Goal: Task Accomplishment & Management: Manage account settings

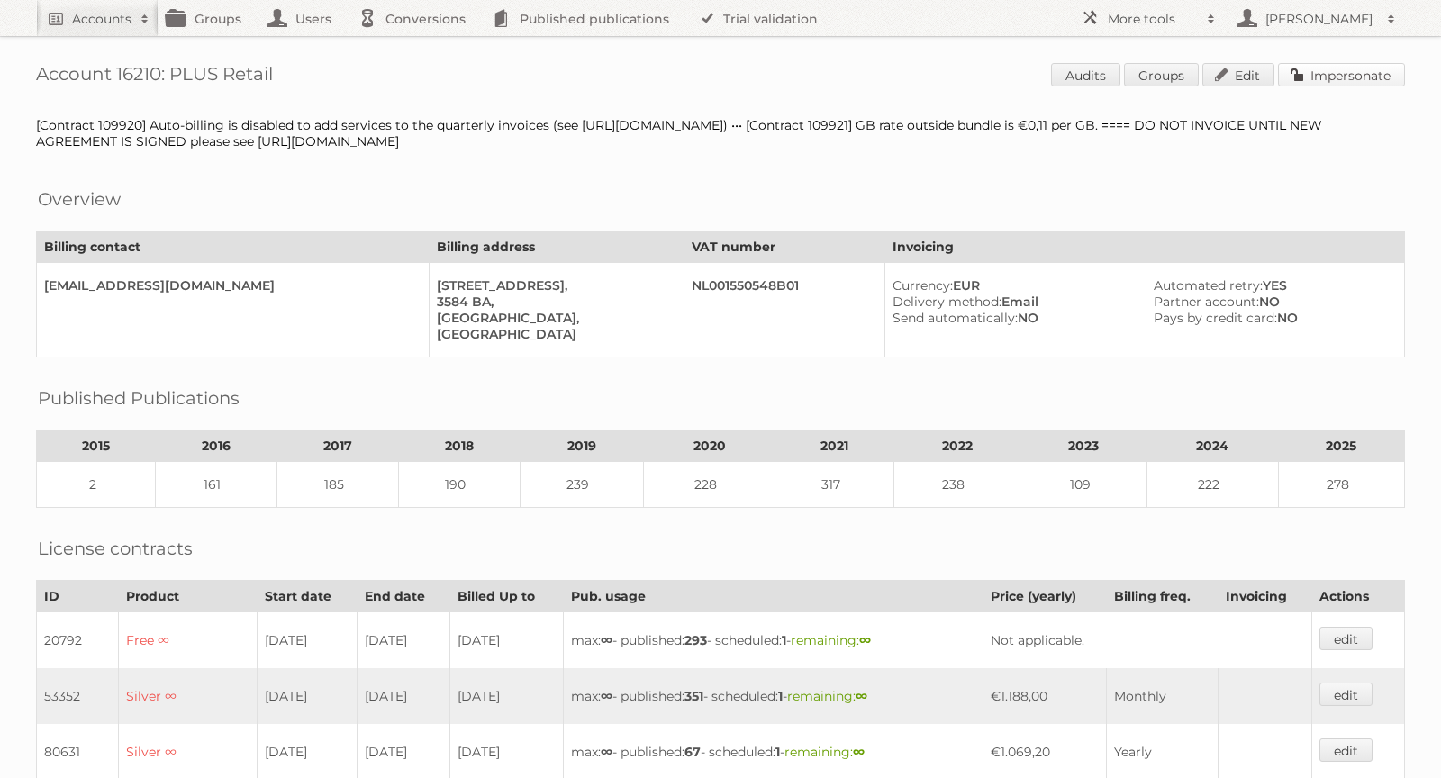
click at [1325, 73] on link "Impersonate" at bounding box center [1341, 74] width 127 height 23
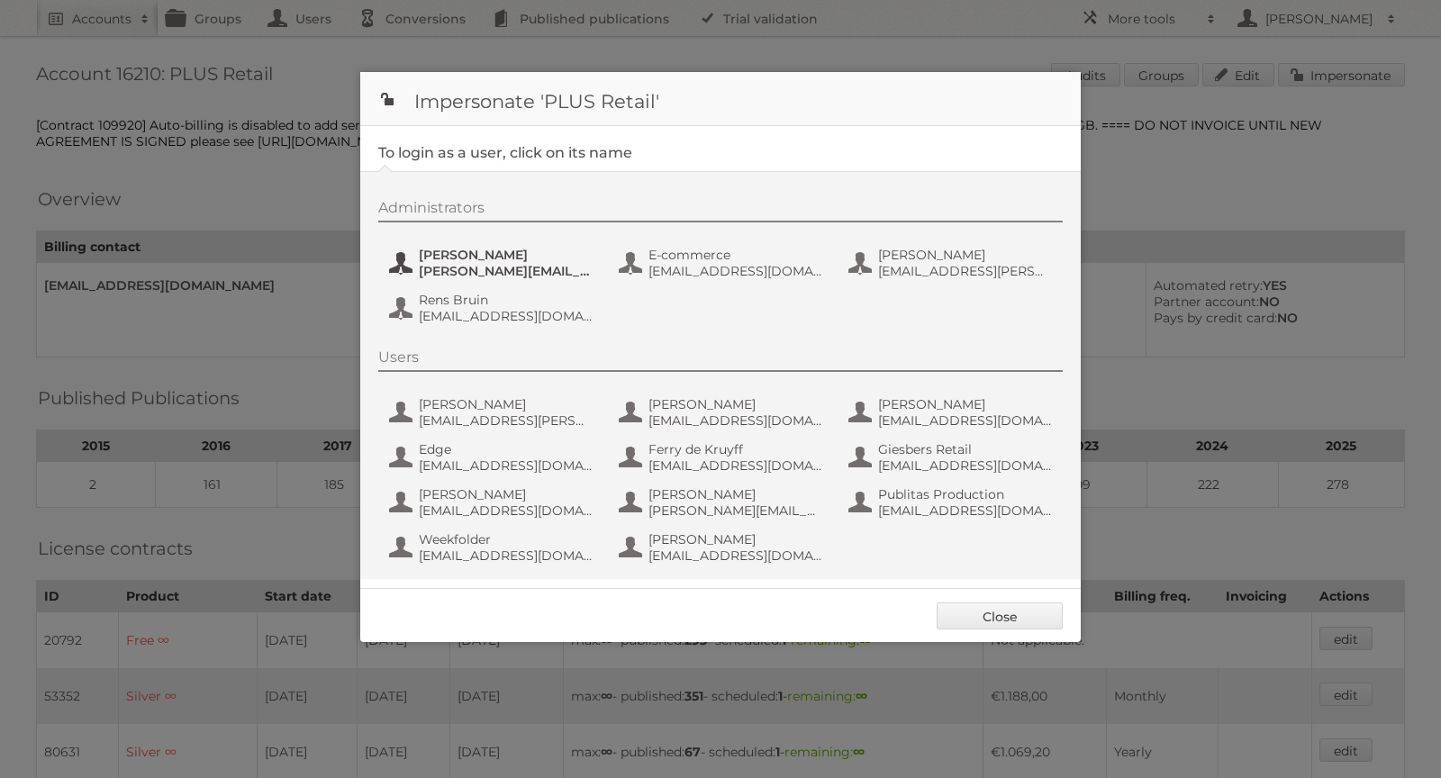
click at [482, 258] on span "Chantal Koolhout" at bounding box center [506, 255] width 175 height 16
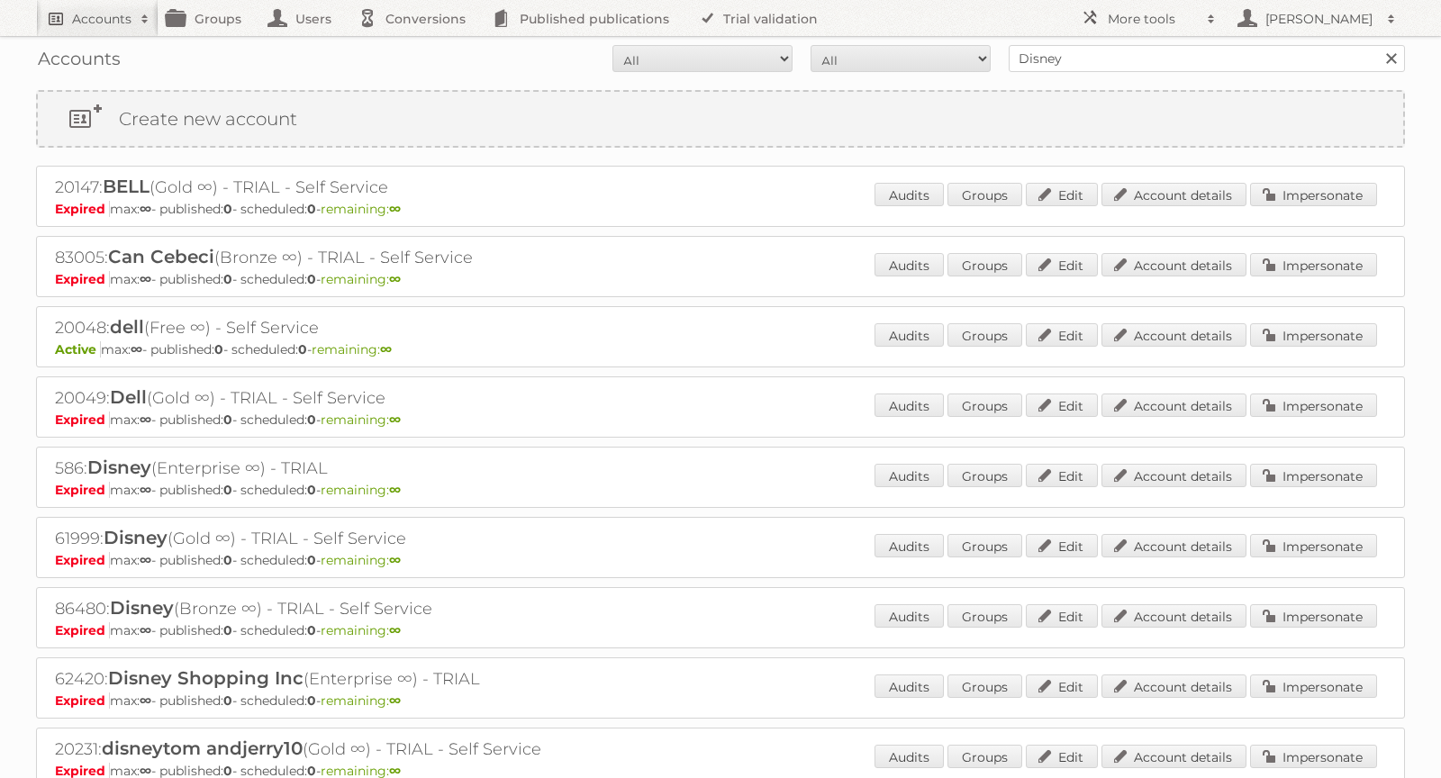
click at [116, 15] on h2 "Accounts" at bounding box center [101, 19] width 59 height 18
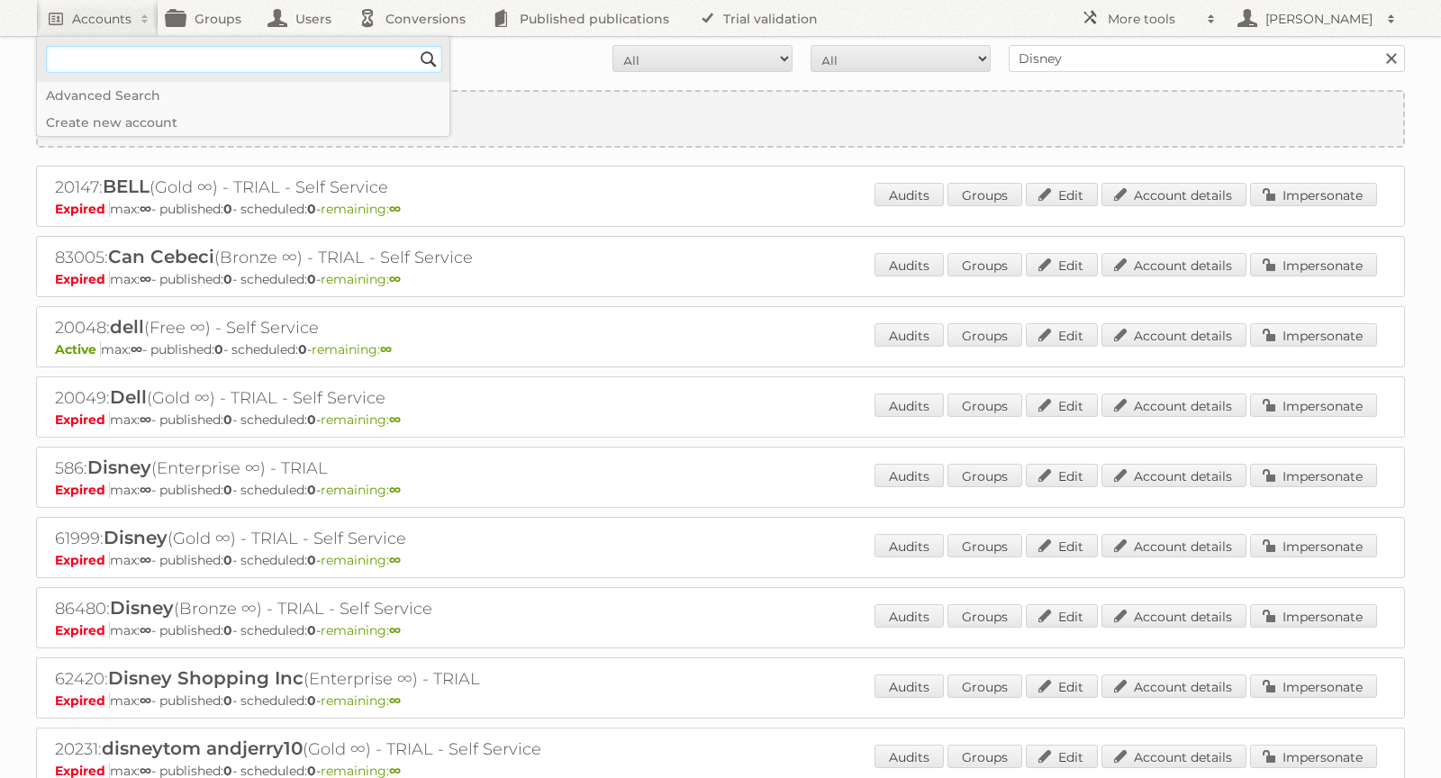
paste input"] "Publication URL: https://view.publitas.com/plus-preview-nl/plus-week-34-2025-v1…"
type input"] "Publication URL: https://view.publitas.com/plus-preview-nl/plus-week-34-2025-v1…"
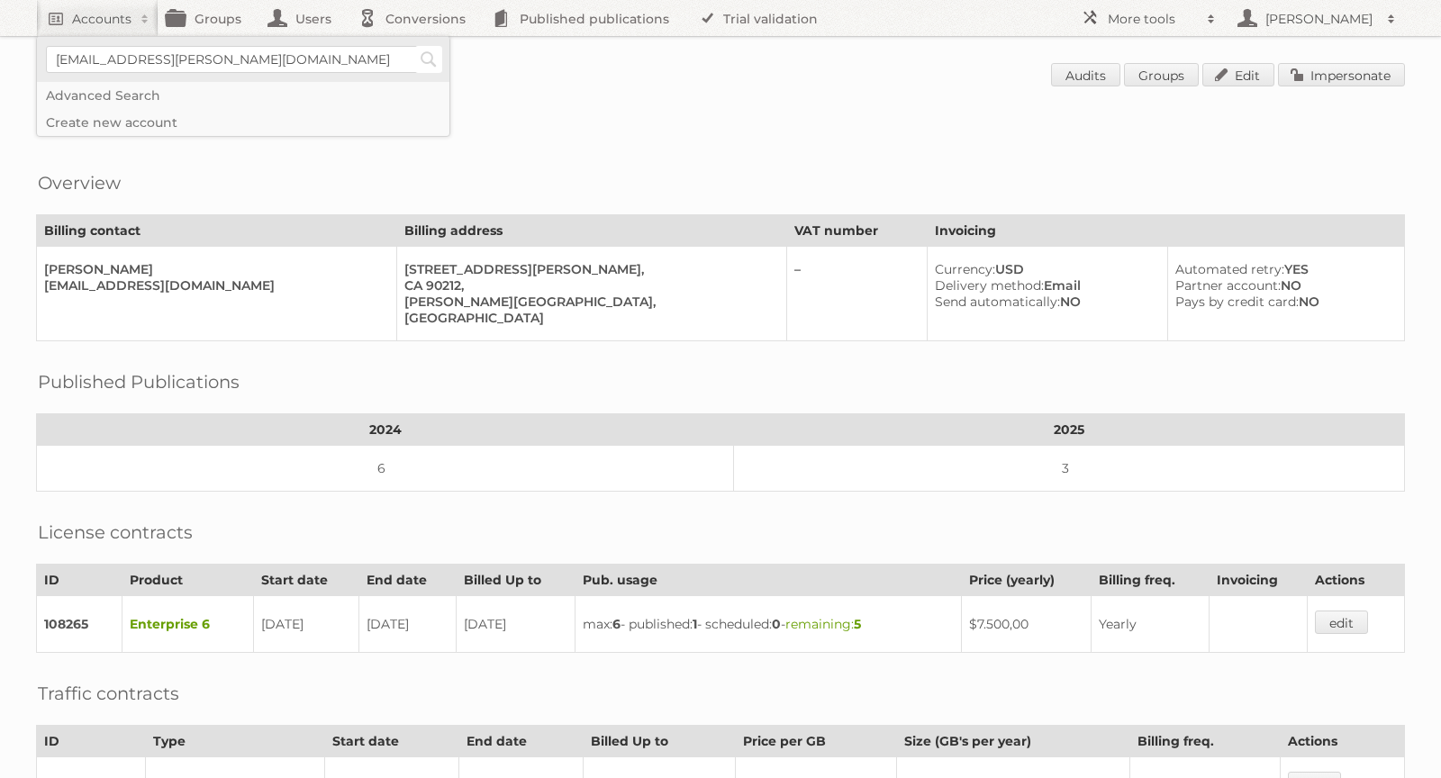
type input"] "sebastien.adam@advertype.be"
click at [420, 57] on input "Search" at bounding box center [428, 59] width 27 height 27
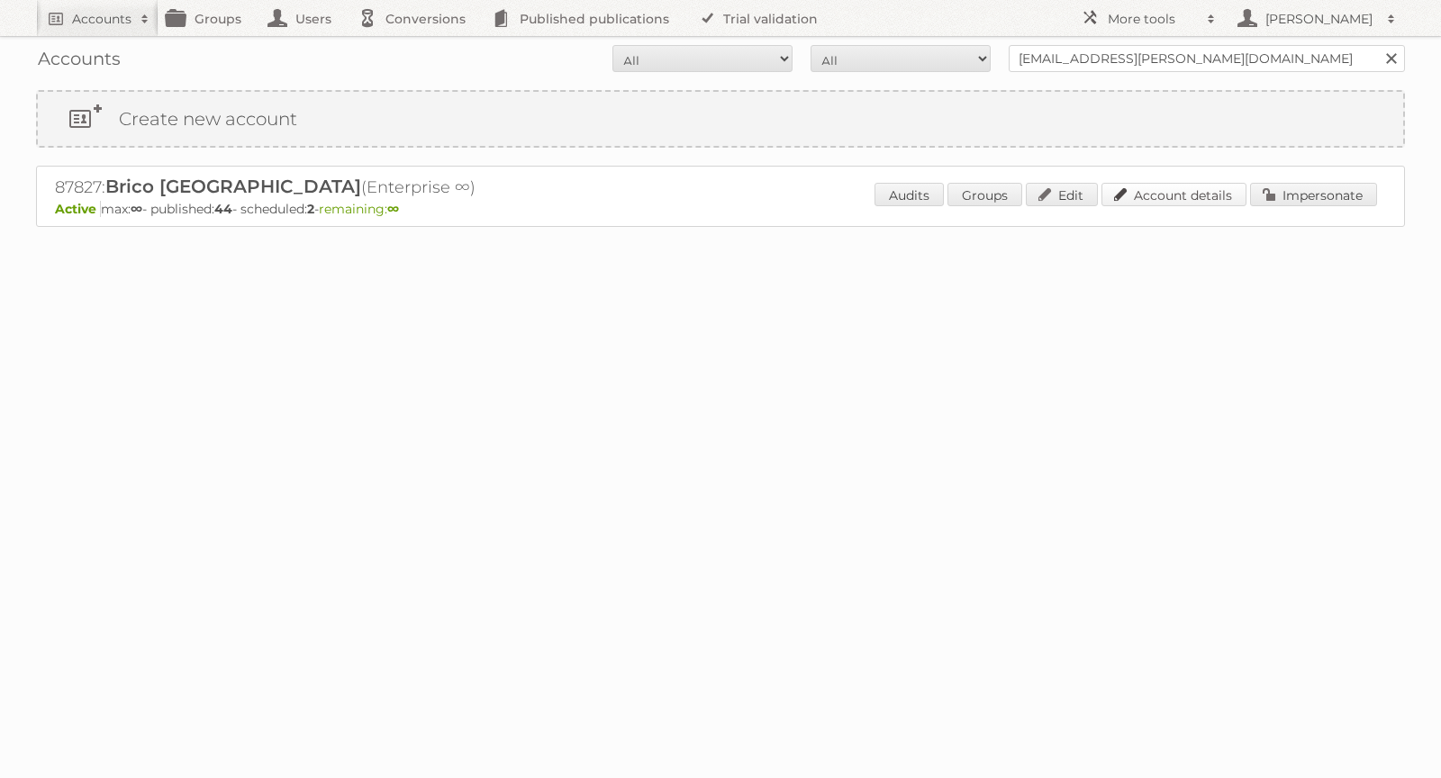
click at [1196, 193] on link "Account details" at bounding box center [1173, 194] width 145 height 23
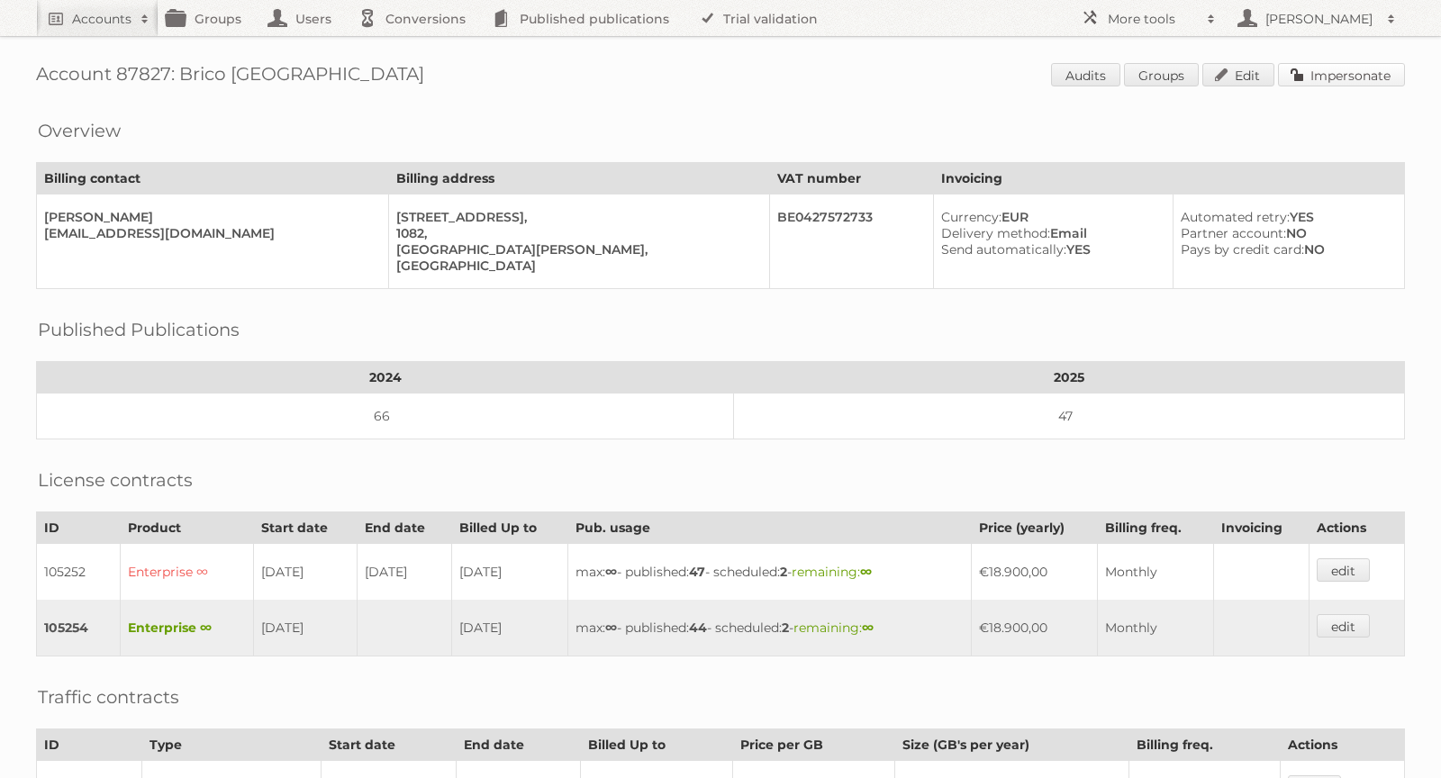
click at [1352, 69] on link "Impersonate" at bounding box center [1341, 74] width 127 height 23
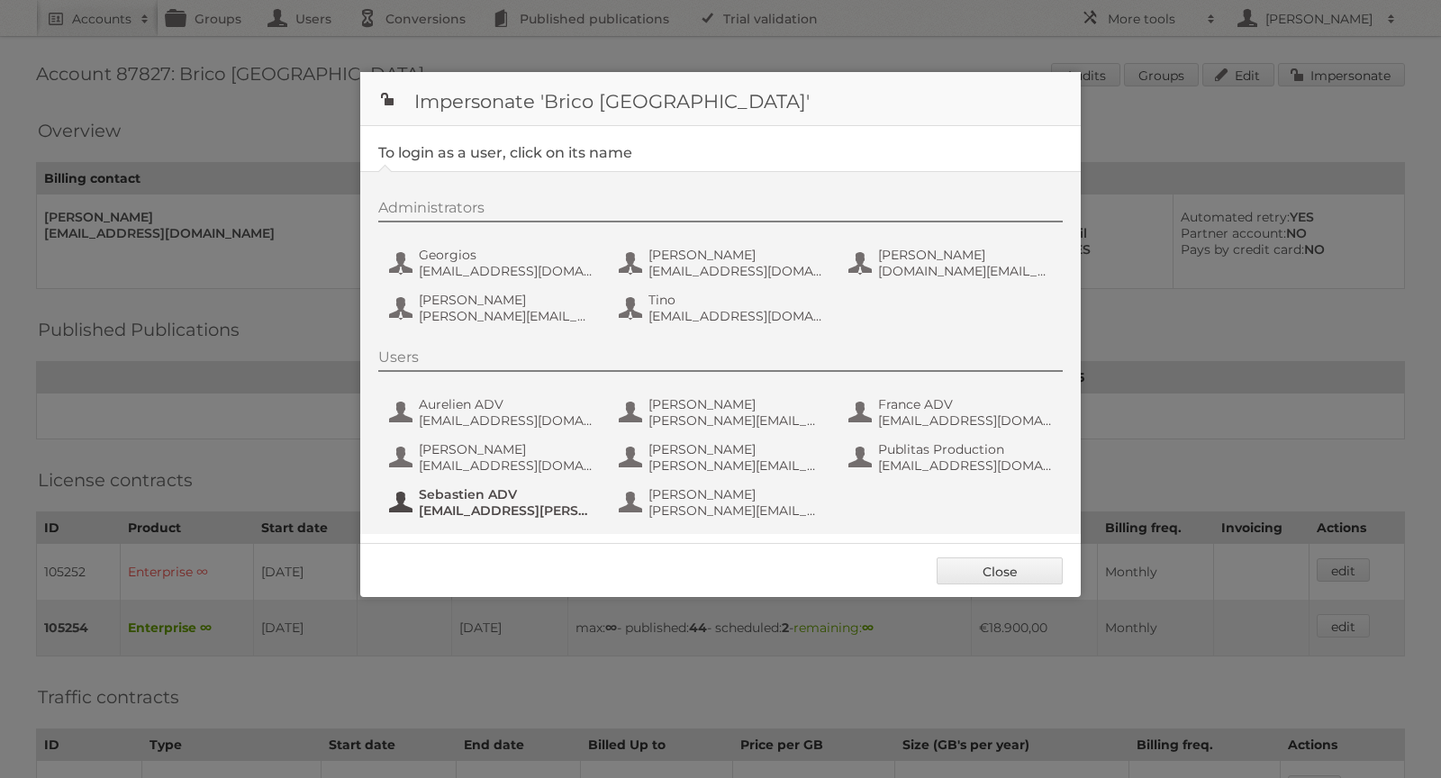
click at [446, 507] on span "sebastien.adam@advertype.be" at bounding box center [506, 510] width 175 height 16
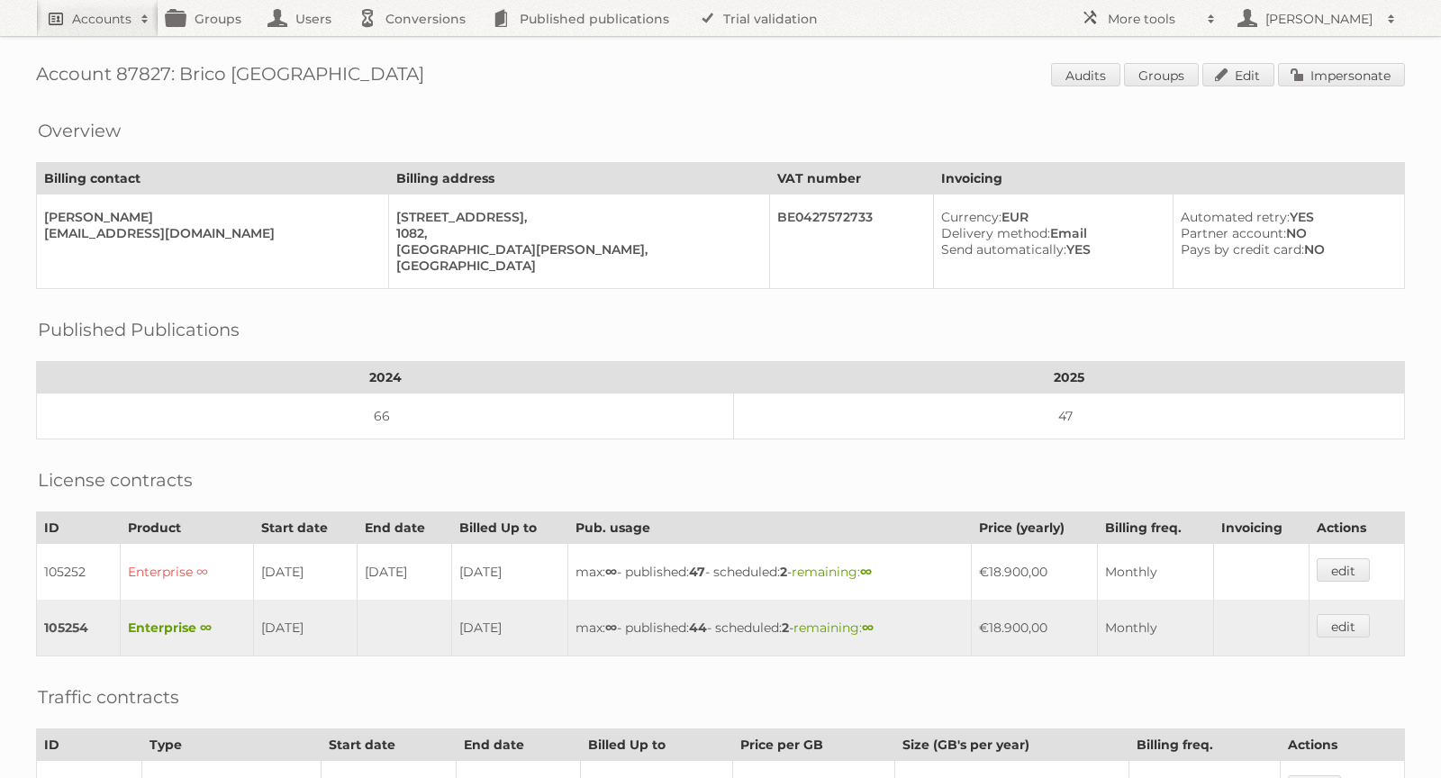
click at [98, 28] on link "Accounts" at bounding box center [97, 18] width 122 height 36
paste input"] "sebastien.adam@advertype.be"
type input"] "sebastien.adam@advertype.be"
click at [433, 55] on input "Search" at bounding box center [428, 59] width 27 height 27
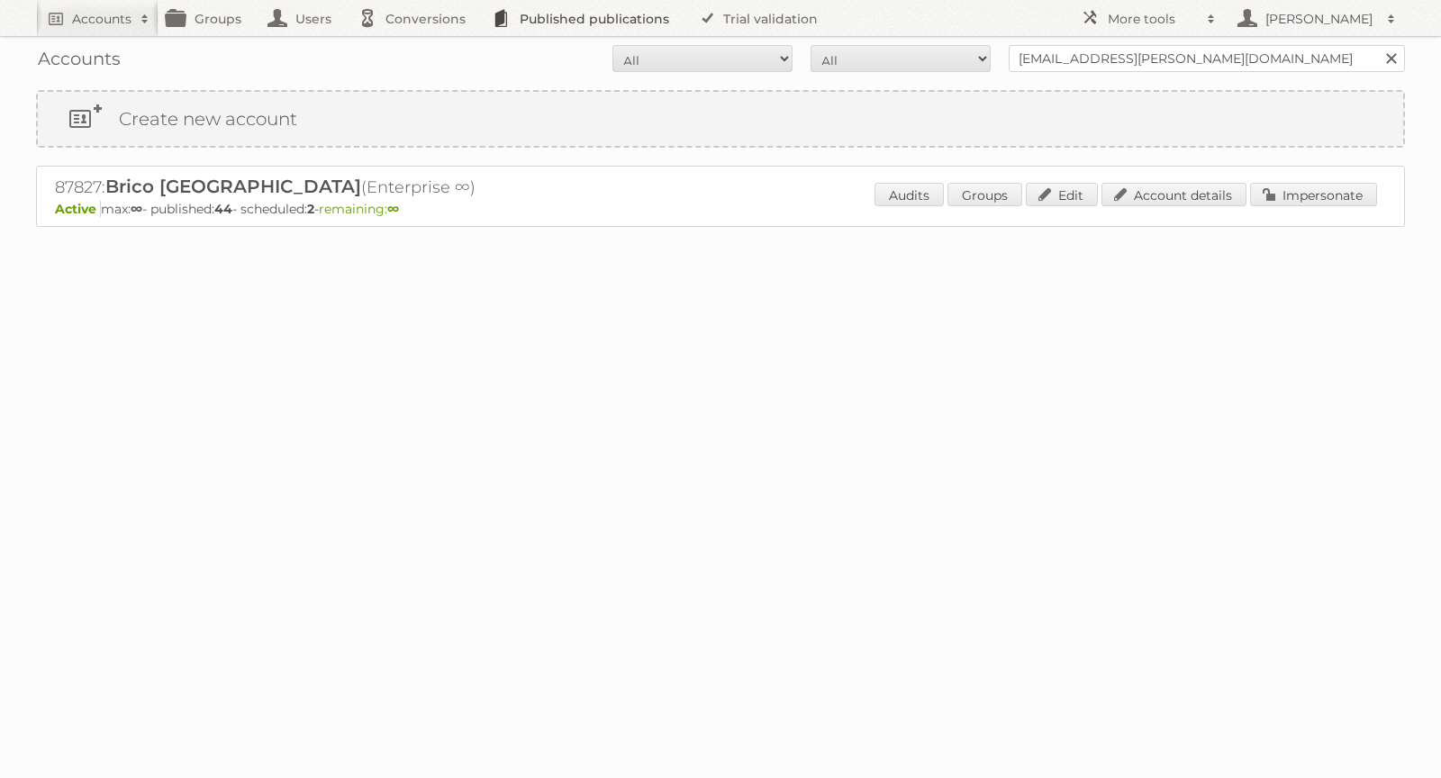
click at [618, 29] on link "Published publications" at bounding box center [586, 18] width 204 height 36
click at [396, 31] on link "Conversions" at bounding box center [416, 18] width 134 height 36
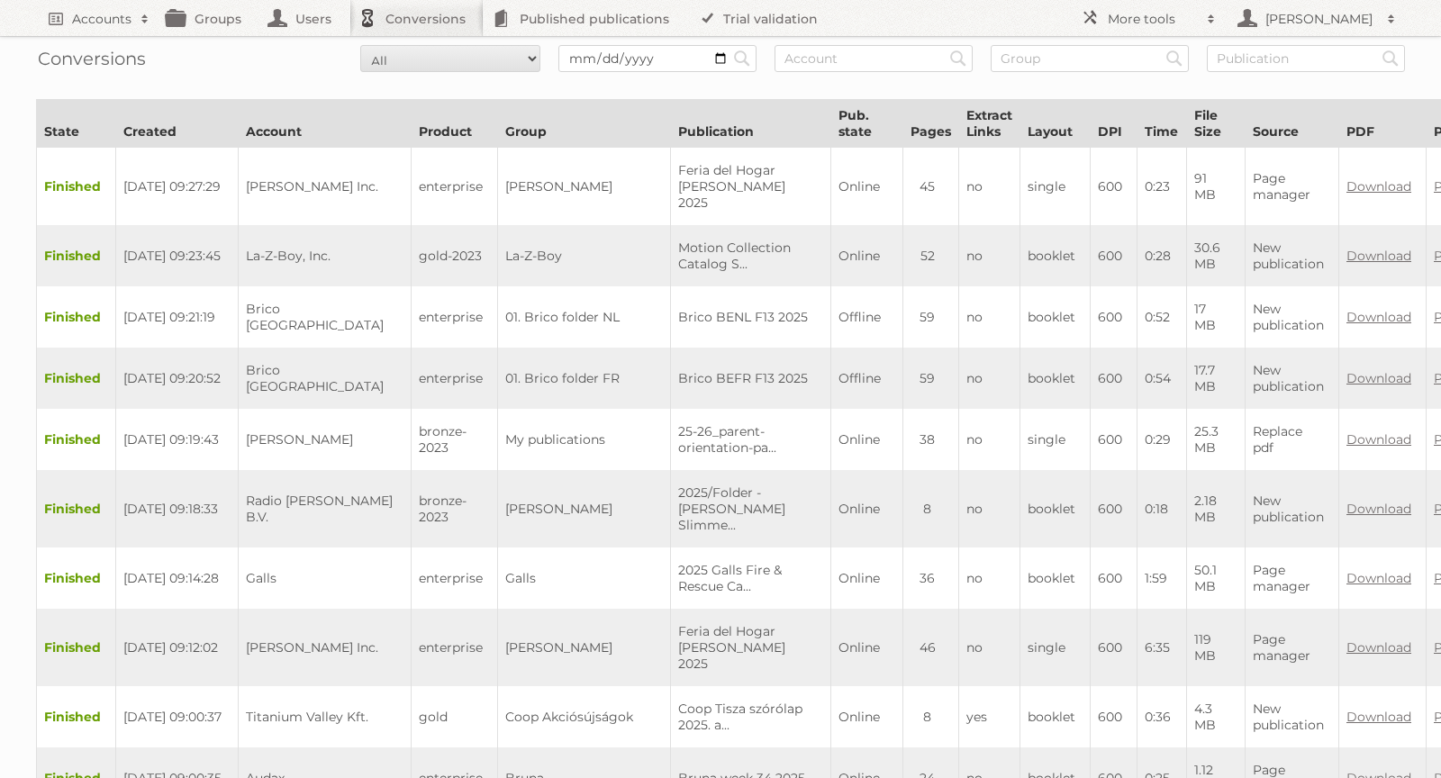
click at [396, 16] on link "Conversions" at bounding box center [416, 18] width 134 height 36
click at [1009, 59] on input "text" at bounding box center [1090, 58] width 198 height 27
type input "96682"
click at [728, 45] on input "Search" at bounding box center [741, 58] width 27 height 27
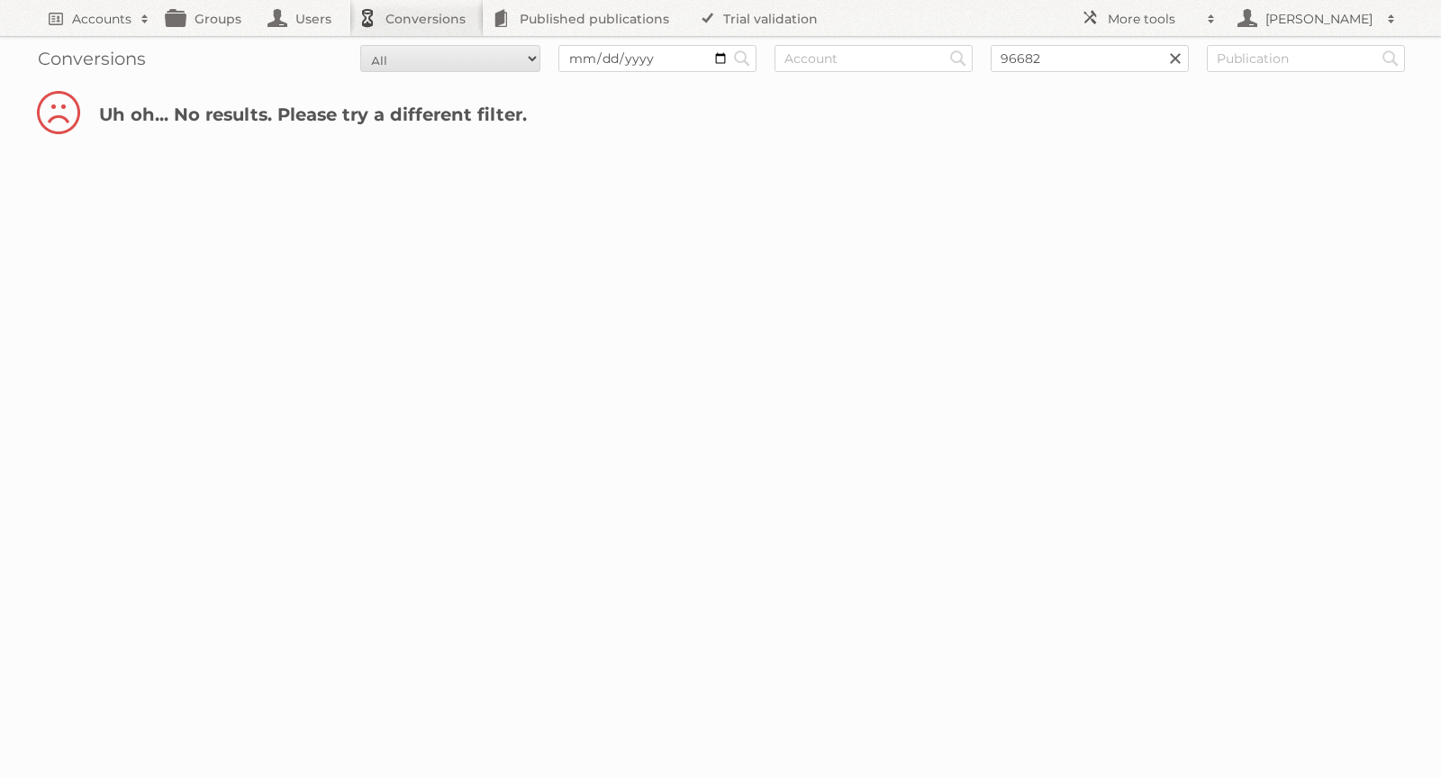
click at [1175, 60] on link at bounding box center [1175, 58] width 27 height 27
click at [1261, 63] on input "text" at bounding box center [1306, 58] width 198 height 27
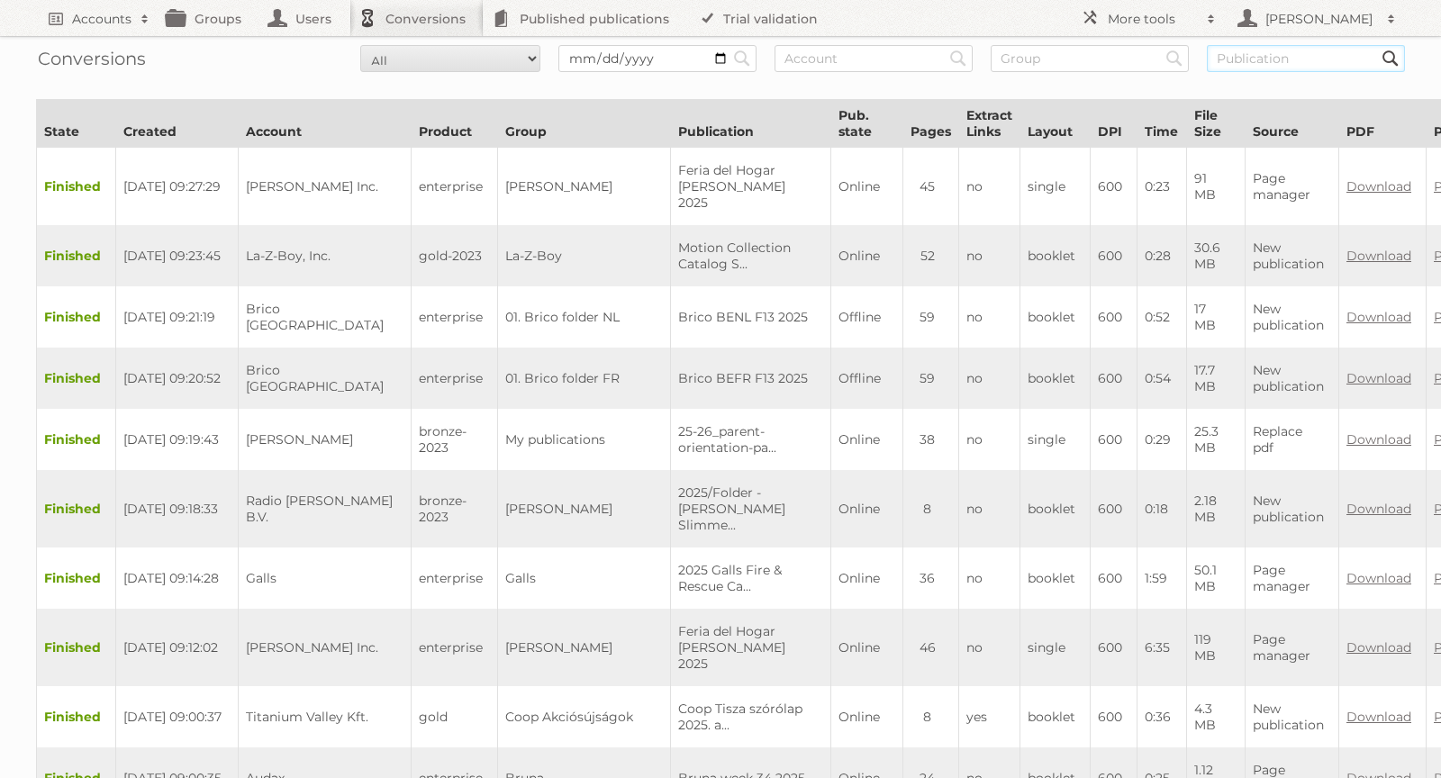
click at [1261, 63] on input "text" at bounding box center [1306, 58] width 198 height 27
paste input "21841_f15_digit-bpi_fr-luminaire_deco/"
type input "21841_f15_digit-bpi_fr-luminaire_deco"
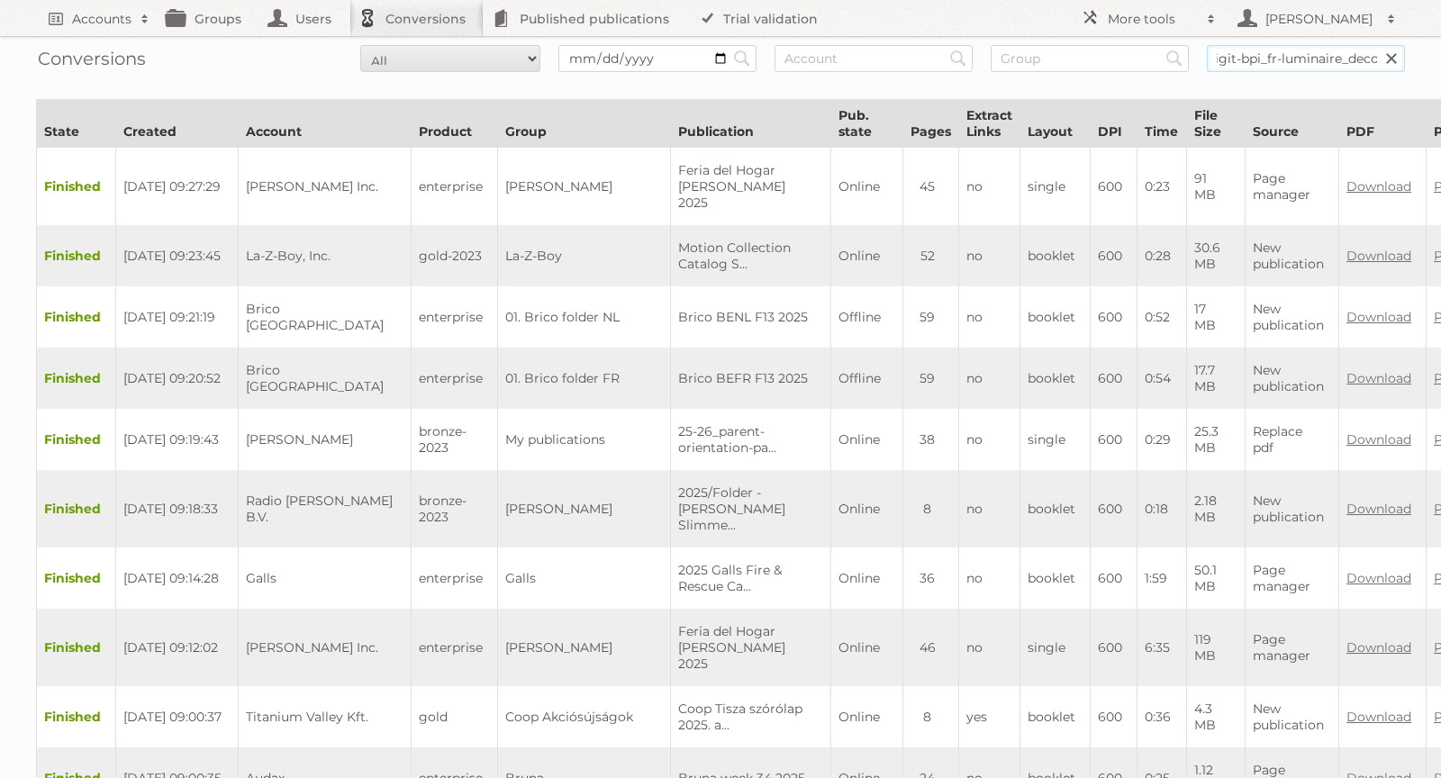
click at [728, 45] on input "Search" at bounding box center [741, 58] width 27 height 27
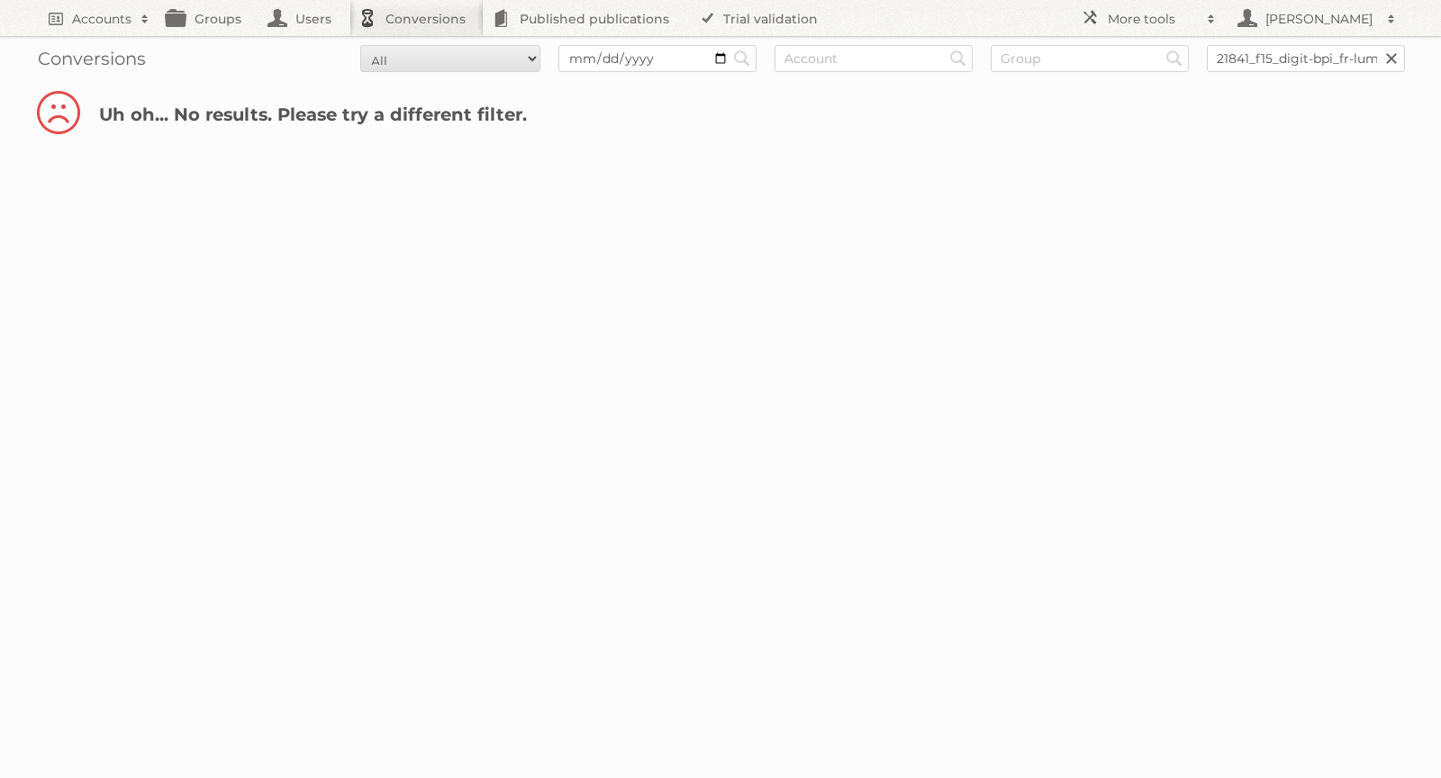
click at [1391, 59] on link at bounding box center [1391, 58] width 27 height 27
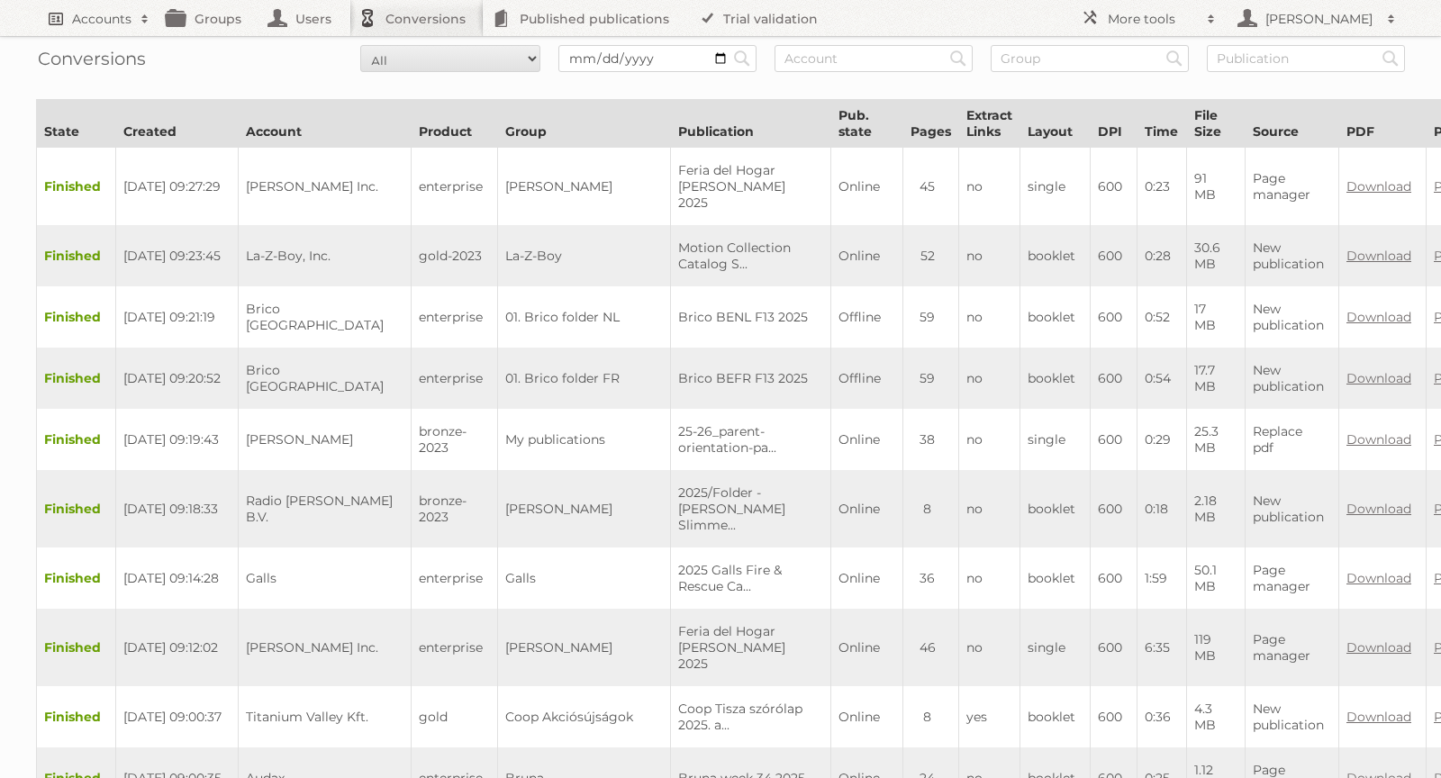
click at [113, 19] on h2 "Accounts" at bounding box center [101, 19] width 59 height 18
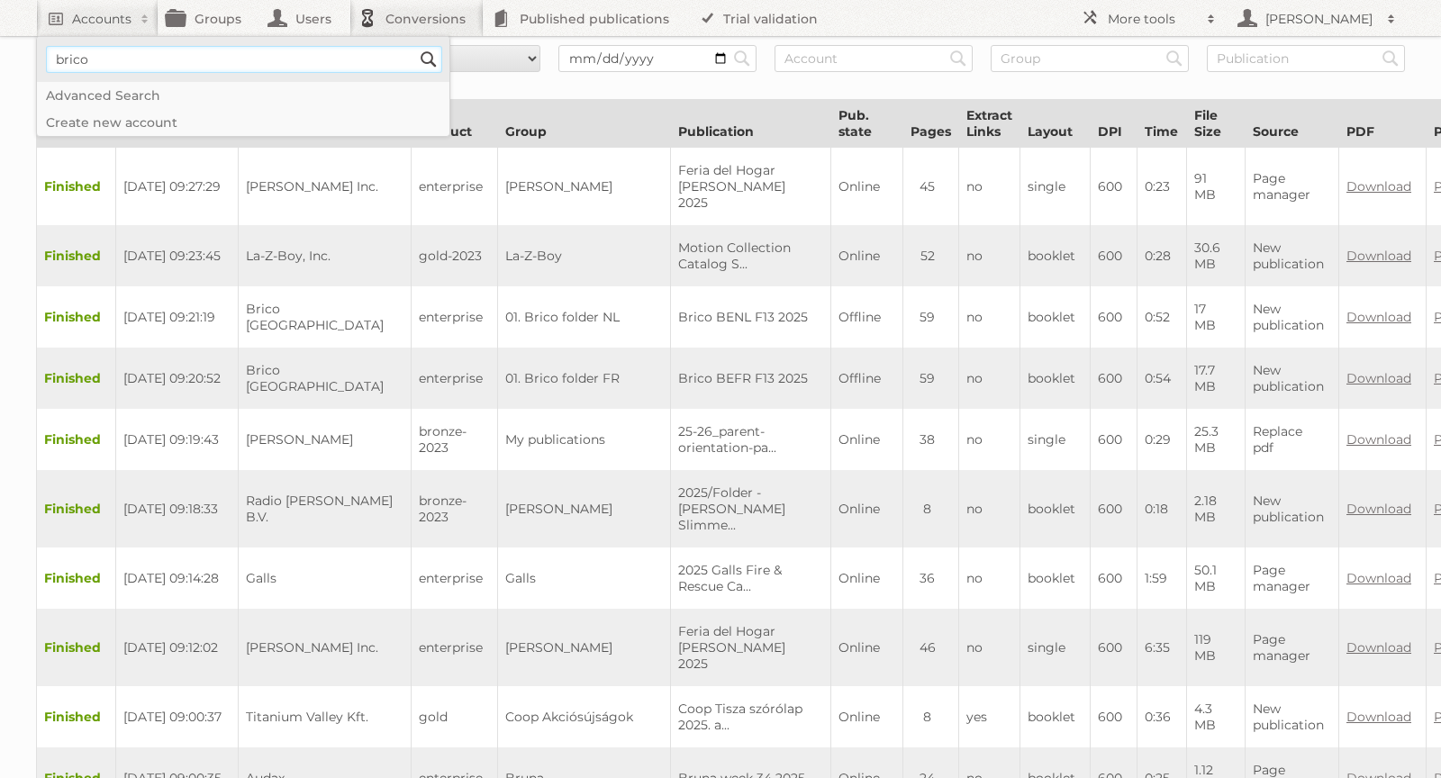
type input"] "brico"
click at [415, 46] on input "Search" at bounding box center [428, 59] width 27 height 27
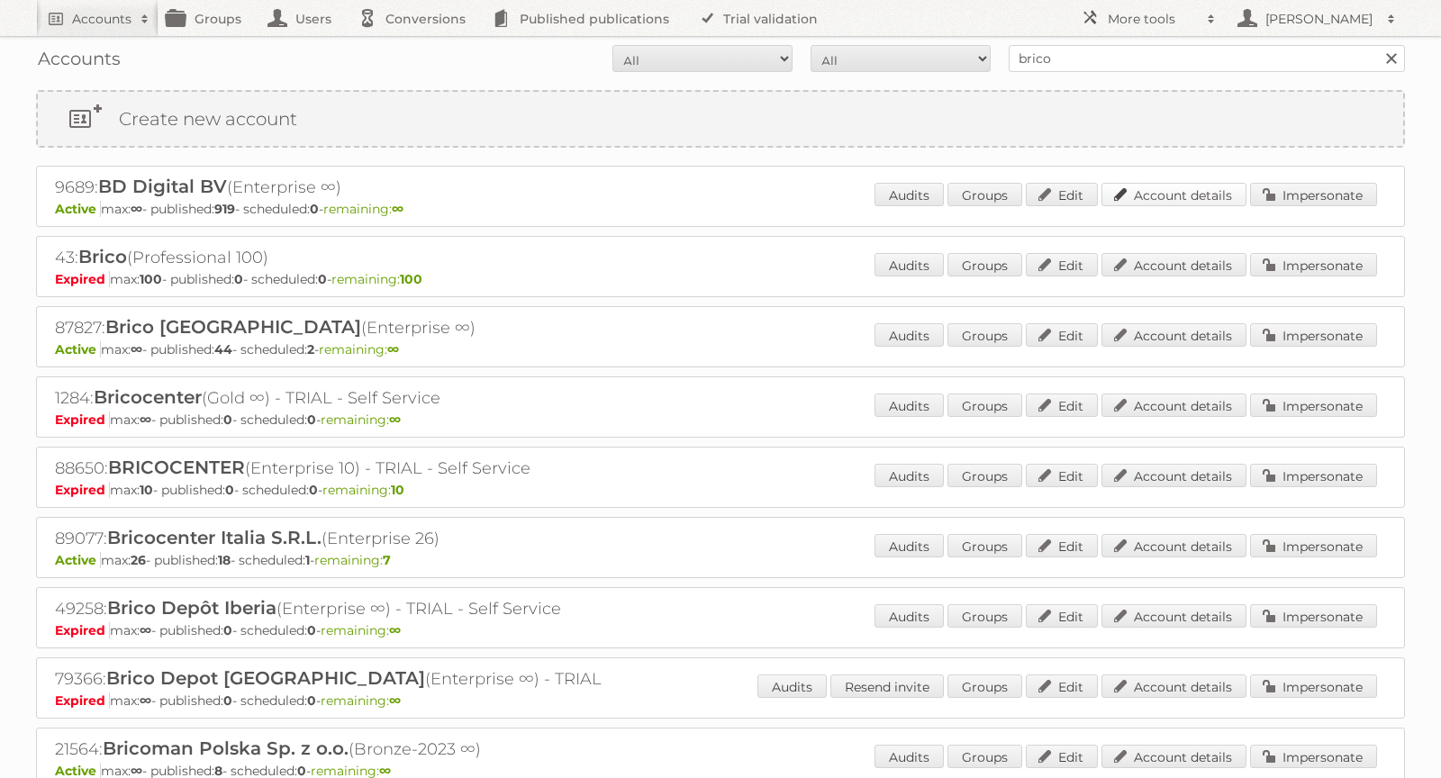
click at [1190, 195] on link "Account details" at bounding box center [1173, 194] width 145 height 23
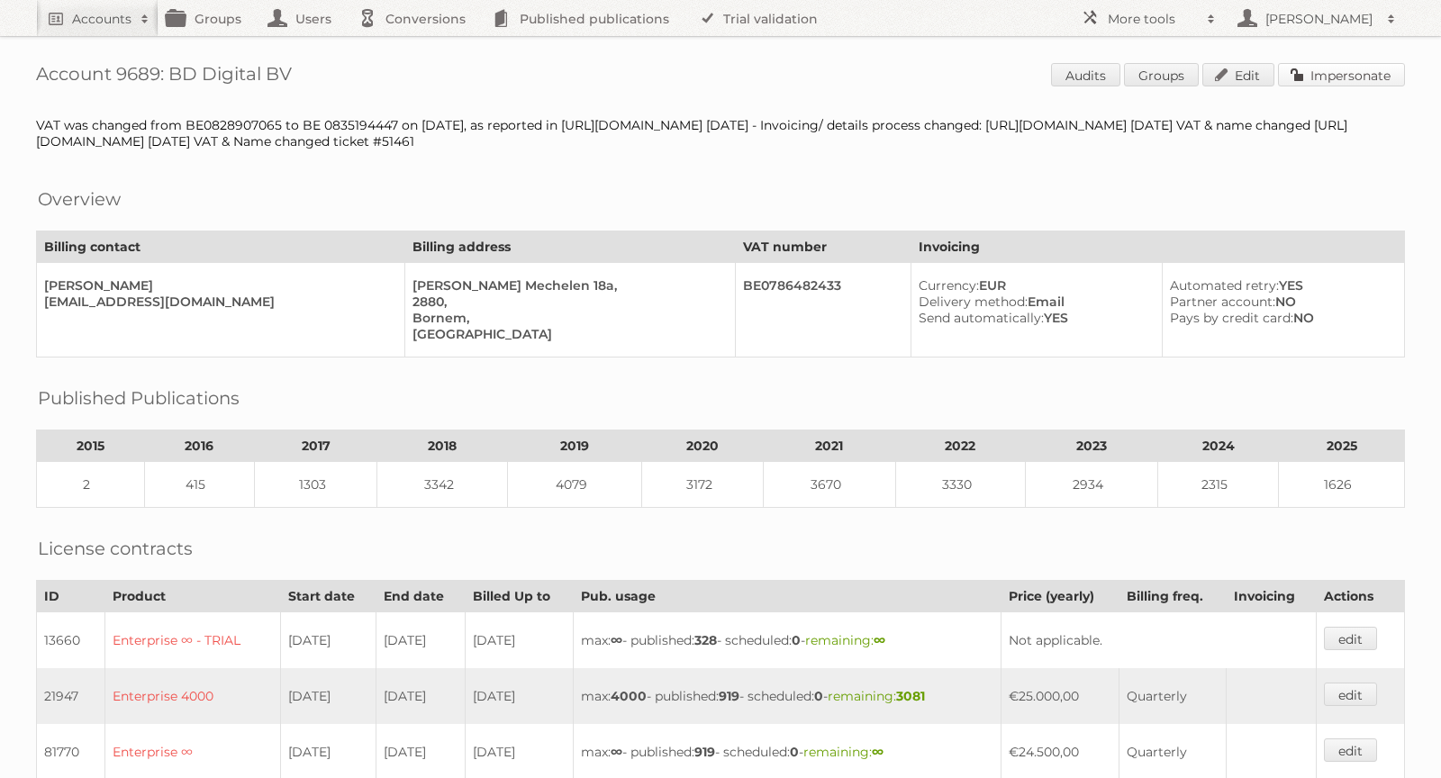
click at [1336, 72] on link "Impersonate" at bounding box center [1341, 74] width 127 height 23
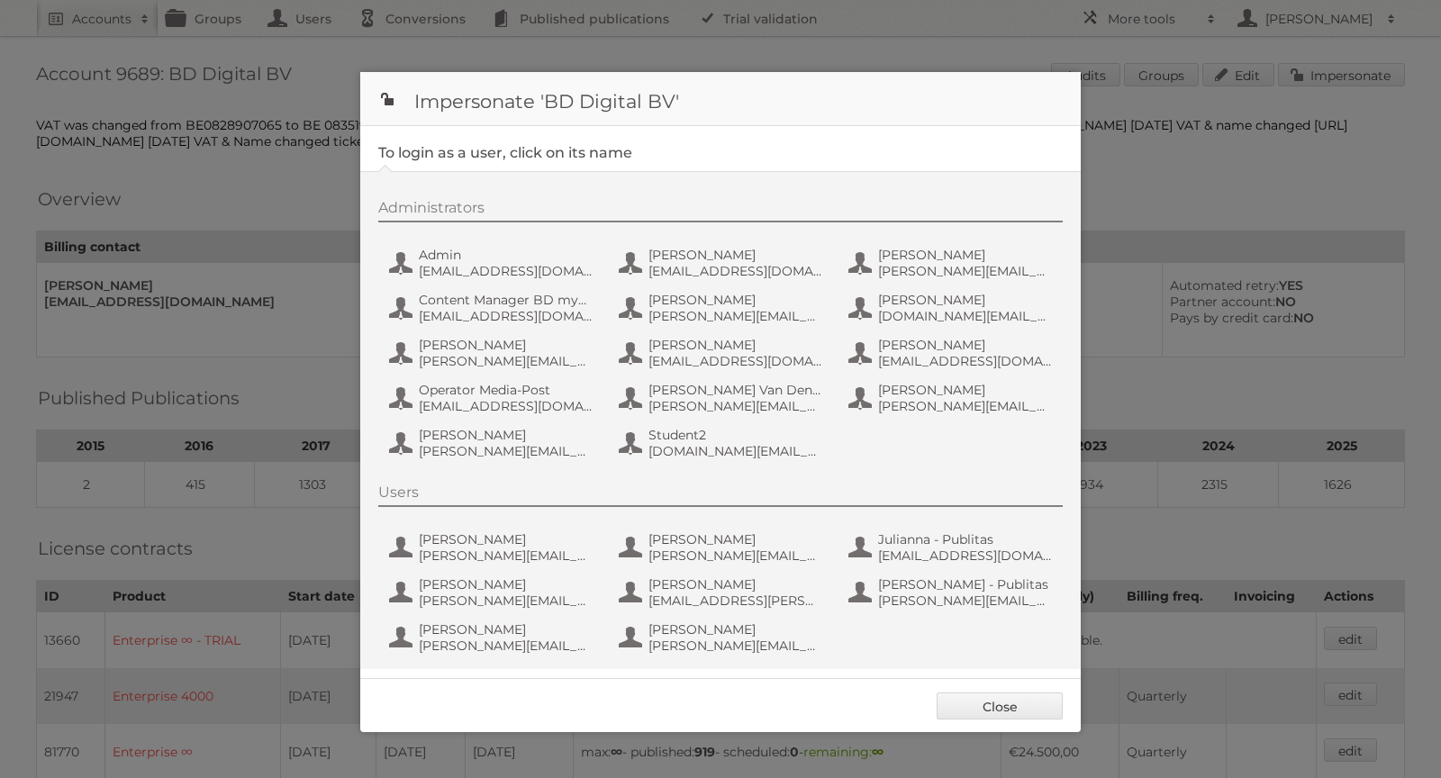
click at [1242, 171] on div at bounding box center [720, 389] width 1441 height 778
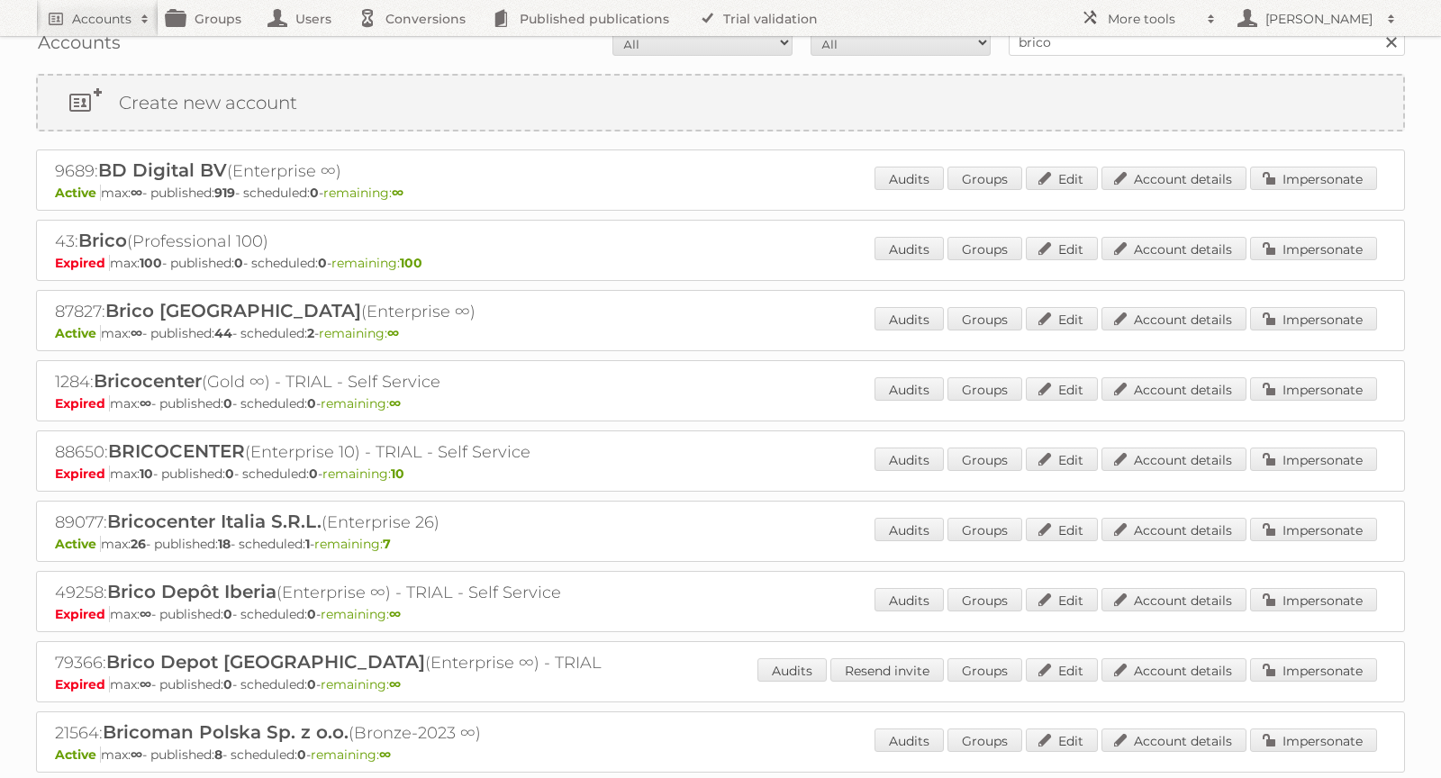
scroll to position [12, 0]
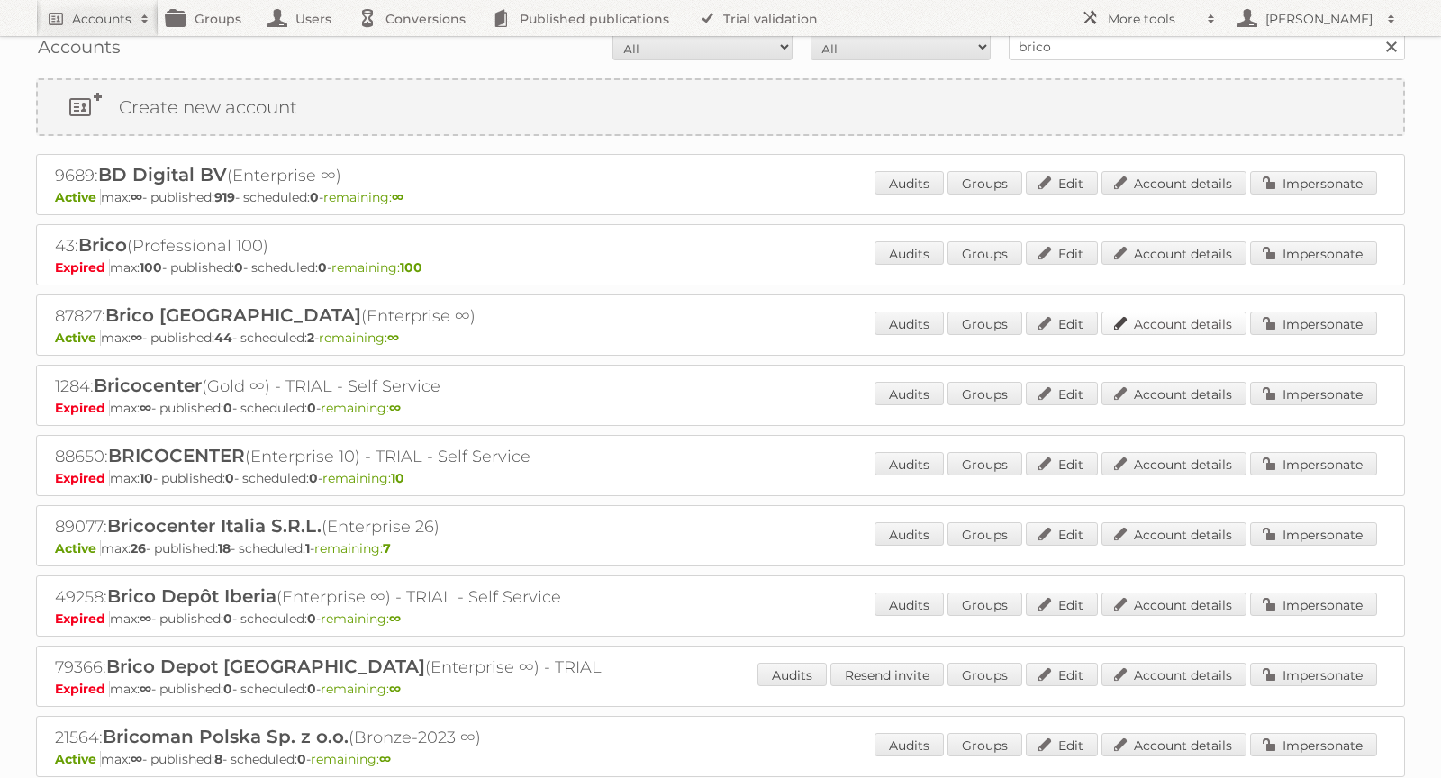
click at [1208, 320] on link "Account details" at bounding box center [1173, 323] width 145 height 23
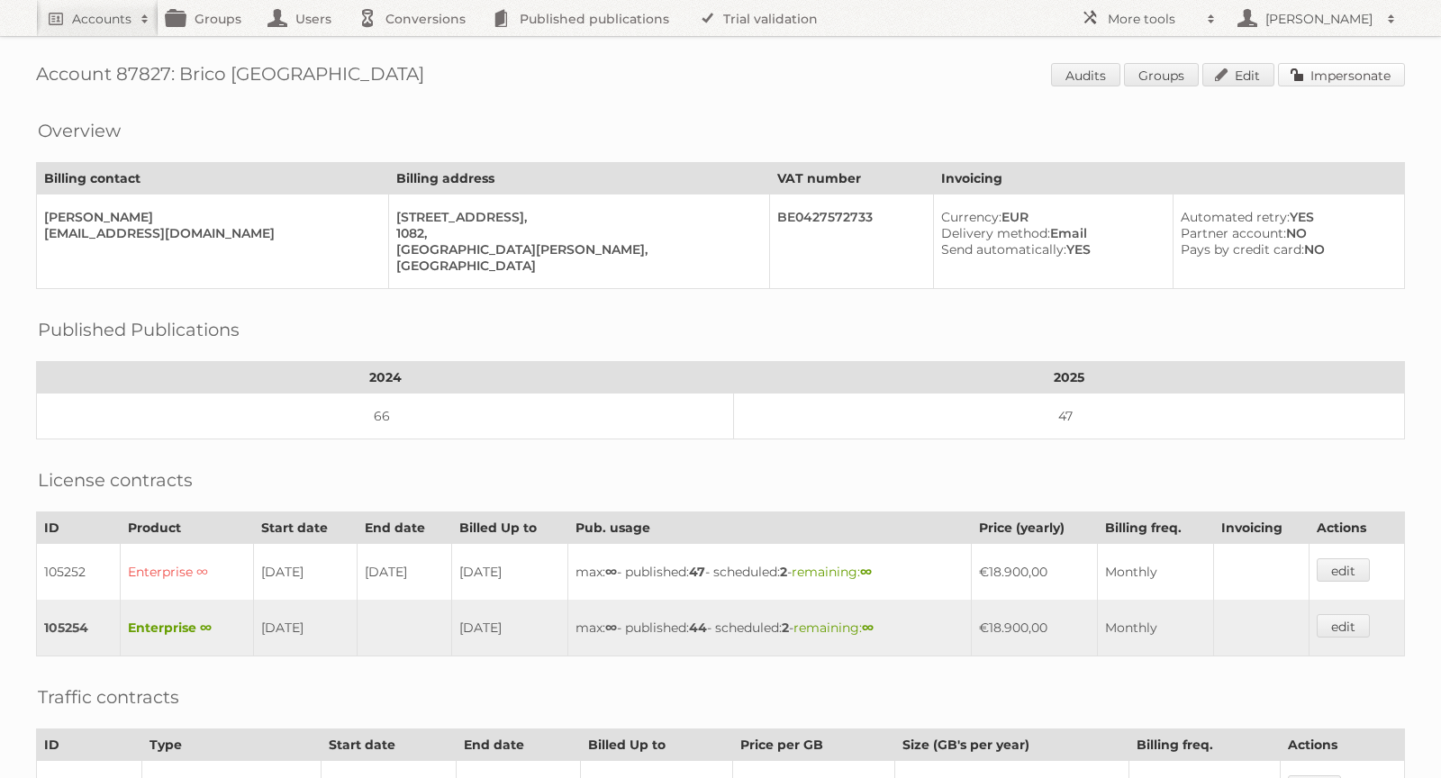
click at [1318, 68] on link "Impersonate" at bounding box center [1341, 74] width 127 height 23
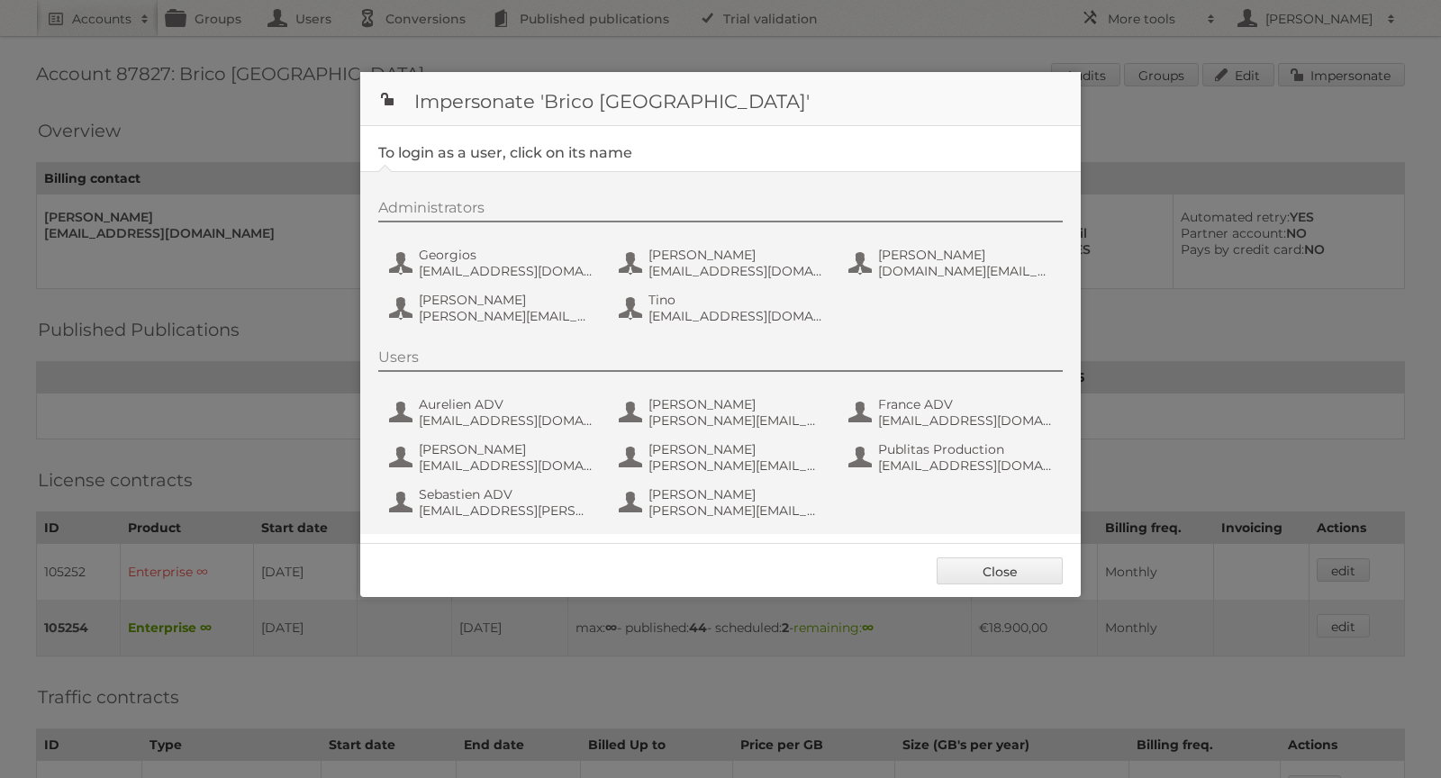
click at [1293, 135] on div at bounding box center [720, 389] width 1441 height 778
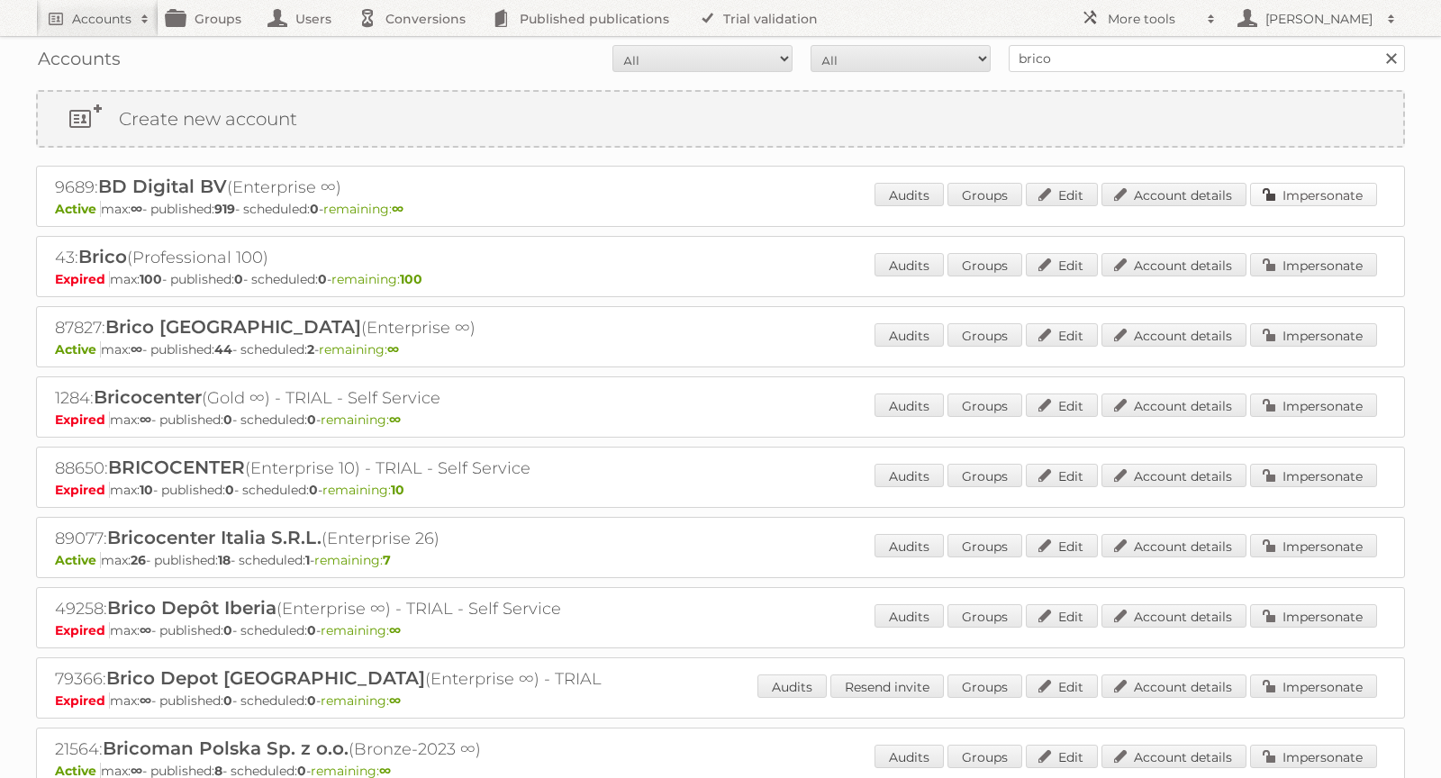
click at [1298, 189] on link "Impersonate" at bounding box center [1313, 194] width 127 height 23
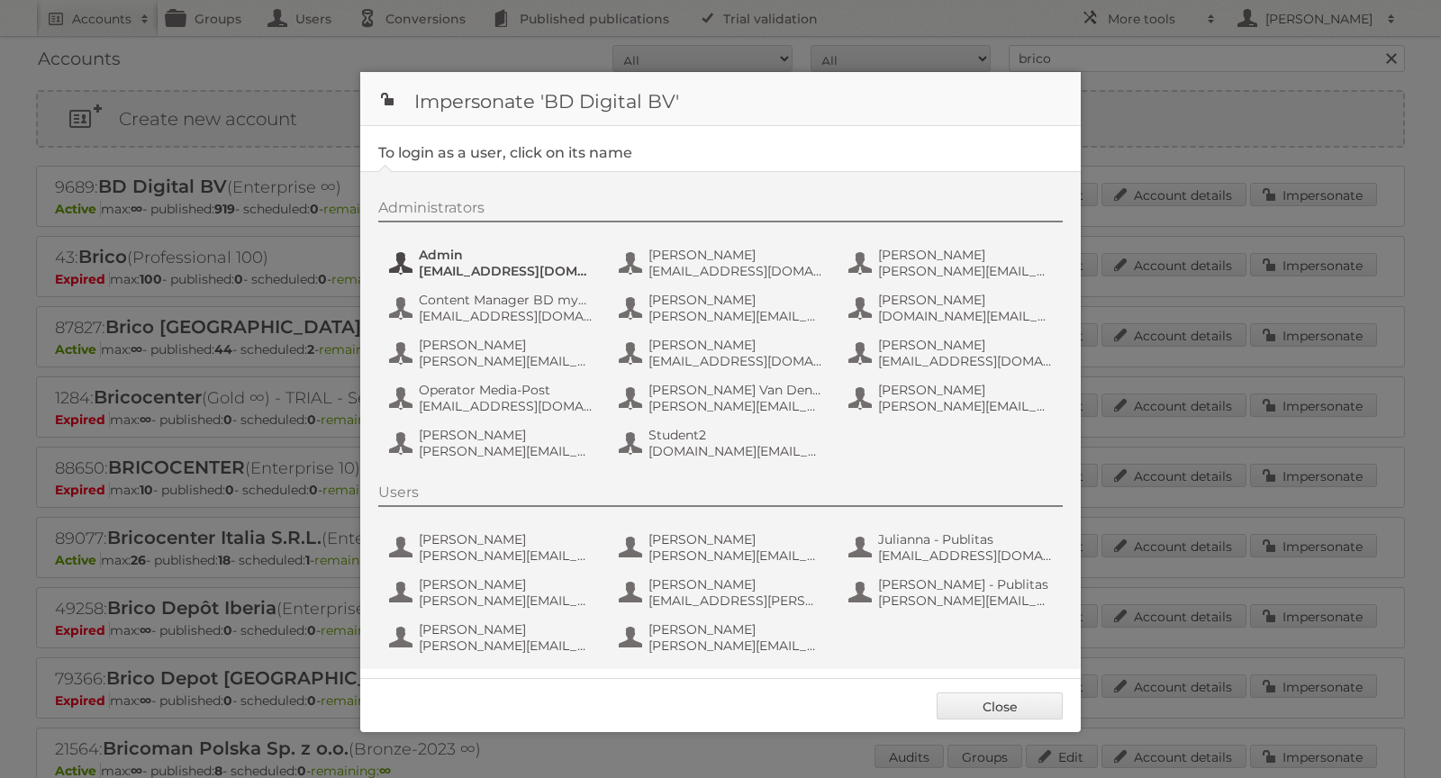
click at [442, 259] on span "Admin" at bounding box center [506, 255] width 175 height 16
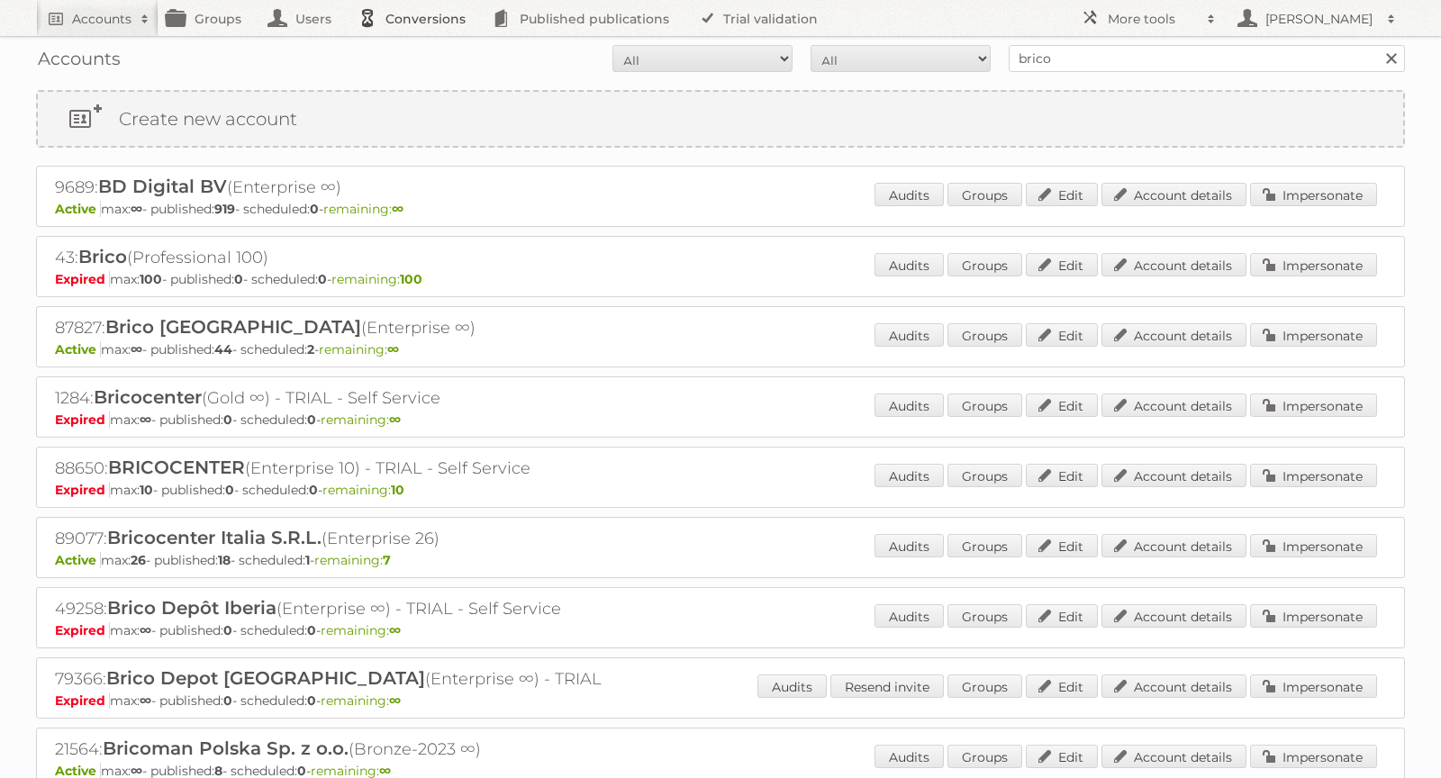
click at [409, 25] on link "Conversions" at bounding box center [416, 18] width 134 height 36
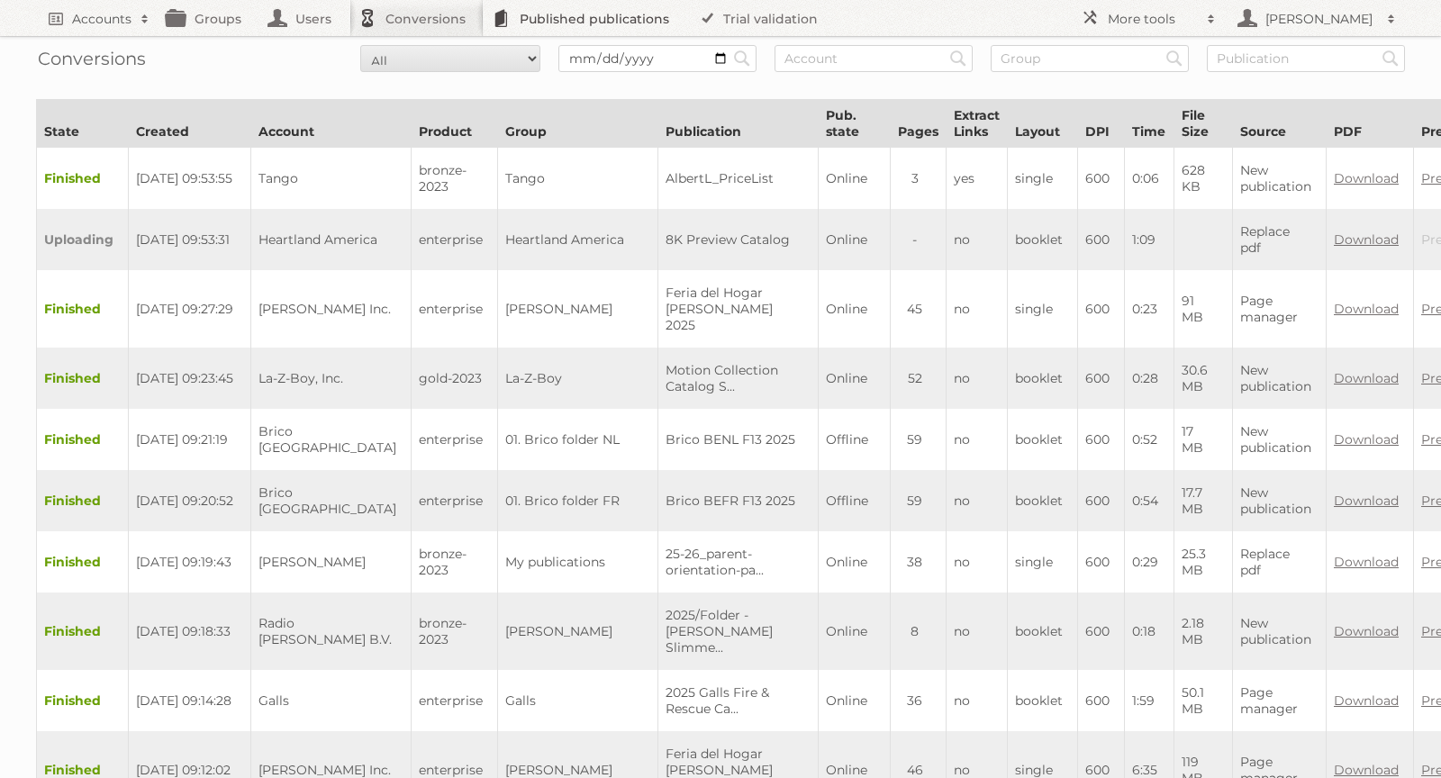
click at [534, 20] on link "Published publications" at bounding box center [586, 18] width 204 height 36
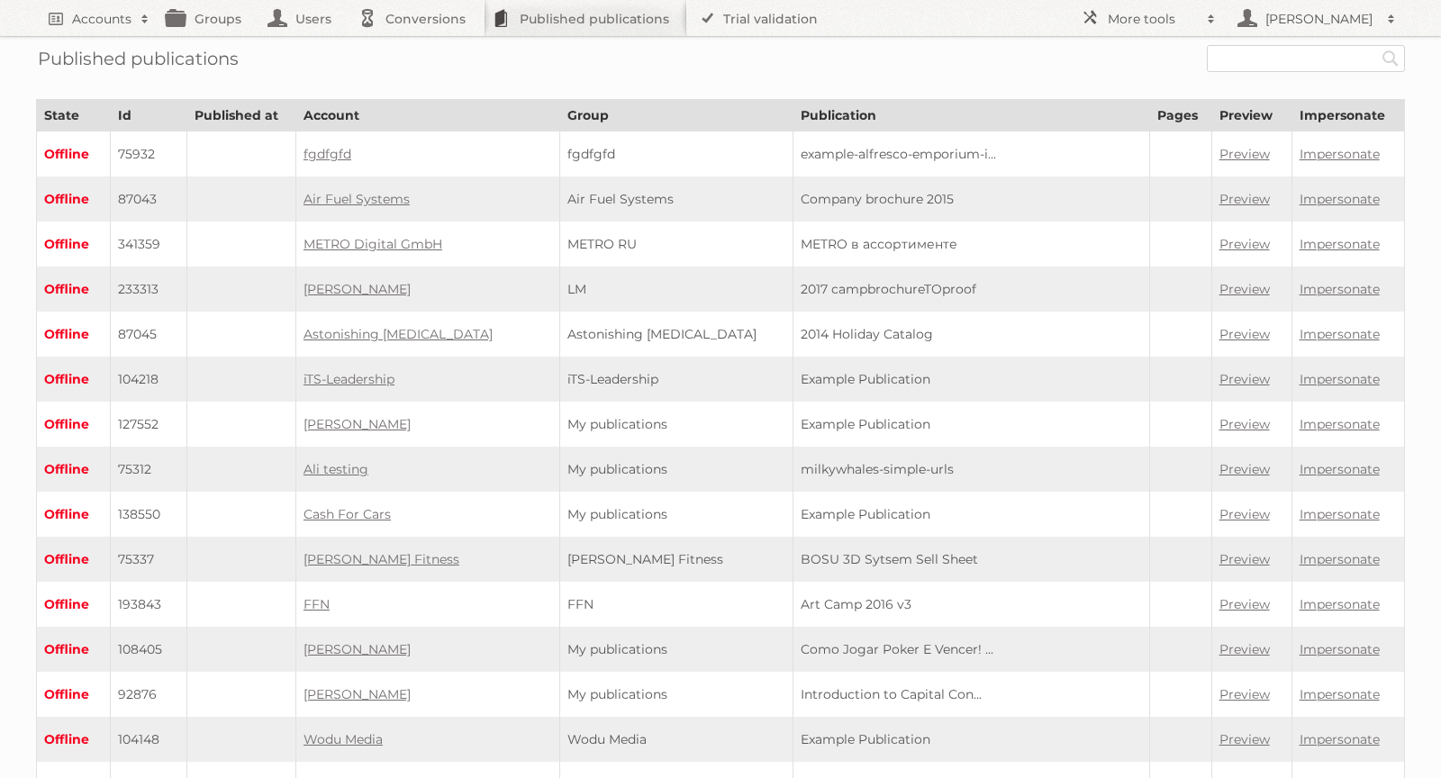
click at [536, 23] on link "Published publications" at bounding box center [586, 18] width 204 height 36
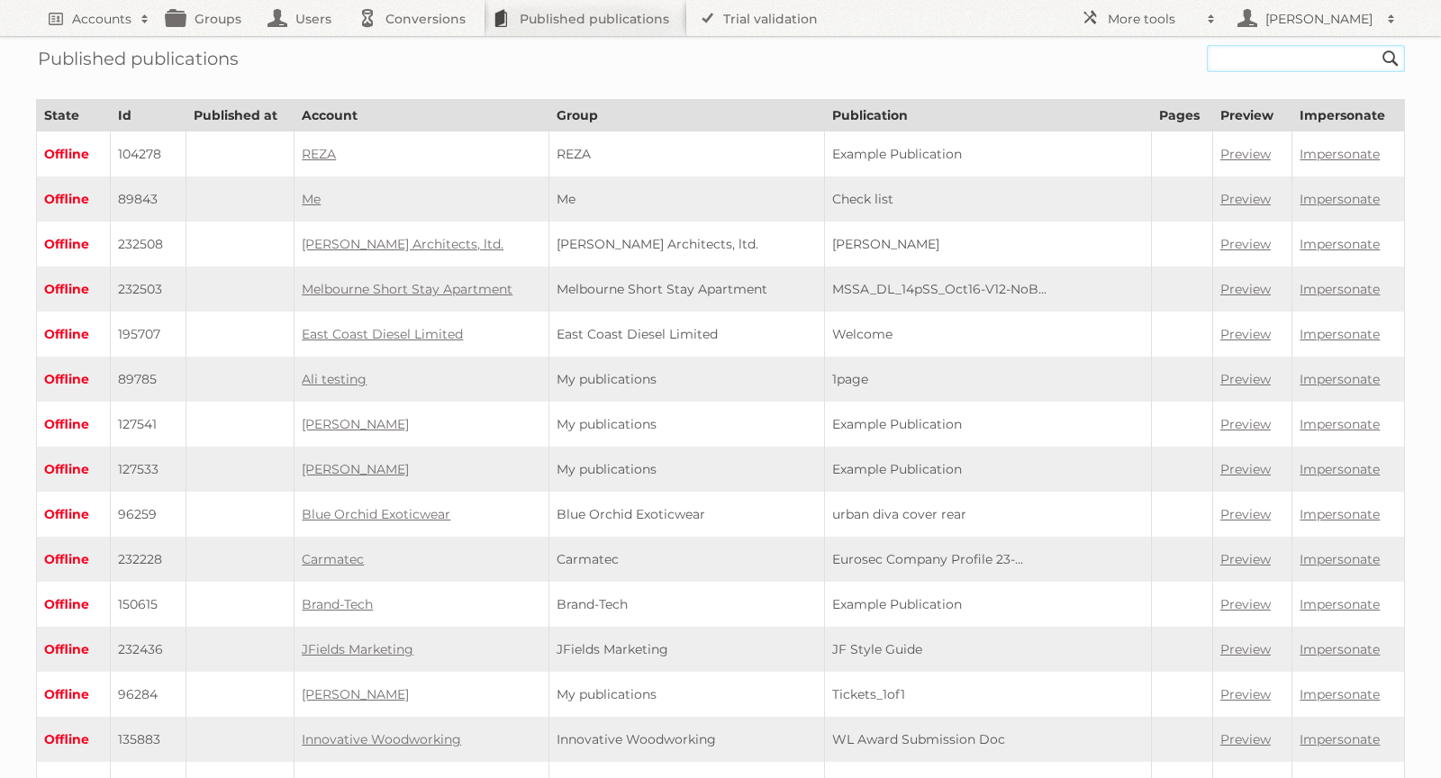
click at [1267, 64] on input "text" at bounding box center [1306, 58] width 198 height 27
paste input "21841_f15_digit-bpi_fr-luminaire_deco/"
type input "21841_f15_digit-bpi_fr-luminaire_deco"
click at [1377, 45] on input "Search" at bounding box center [1390, 58] width 27 height 27
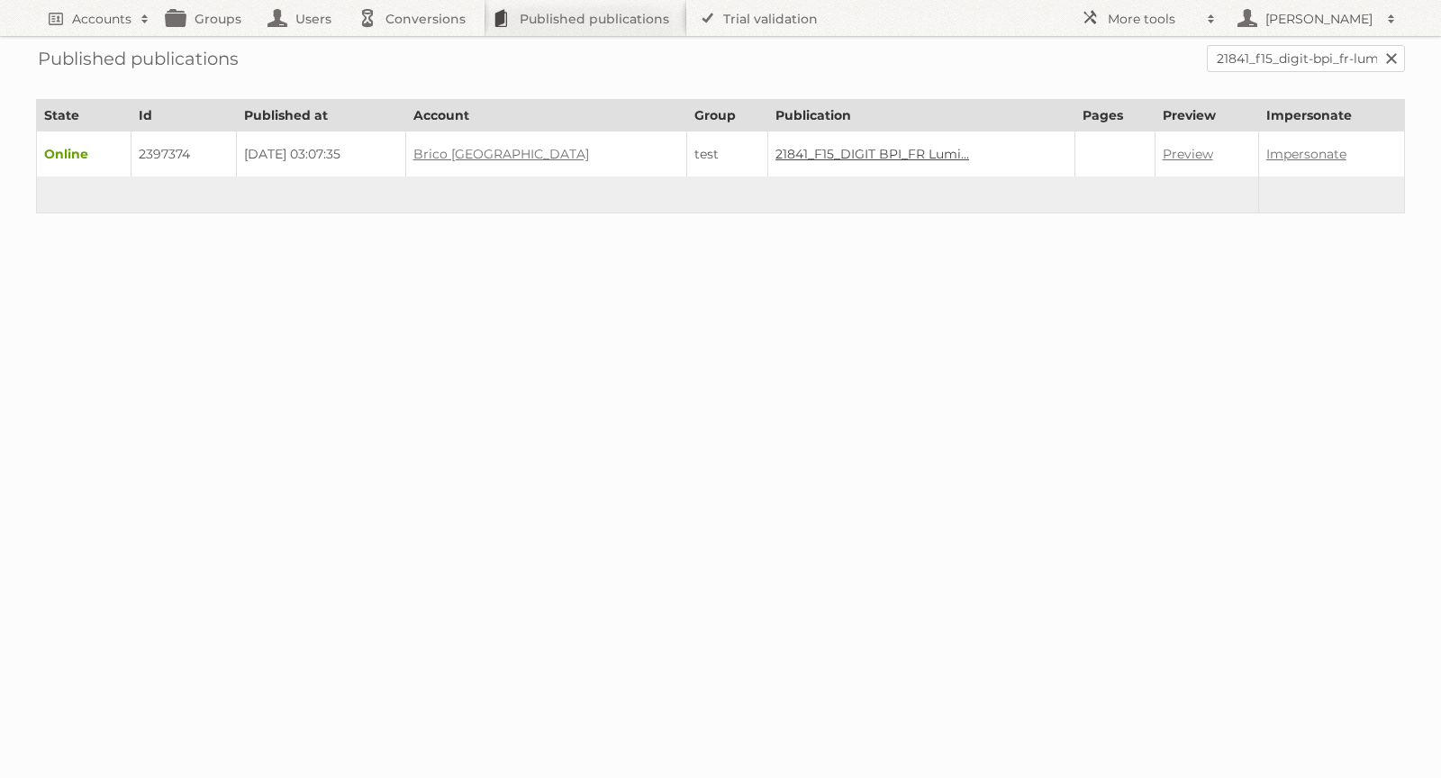
click at [876, 150] on link "21841_F15_DIGIT BPI_FR Lumi..." at bounding box center [872, 154] width 194 height 16
click at [514, 154] on link "Brico België" at bounding box center [501, 154] width 176 height 16
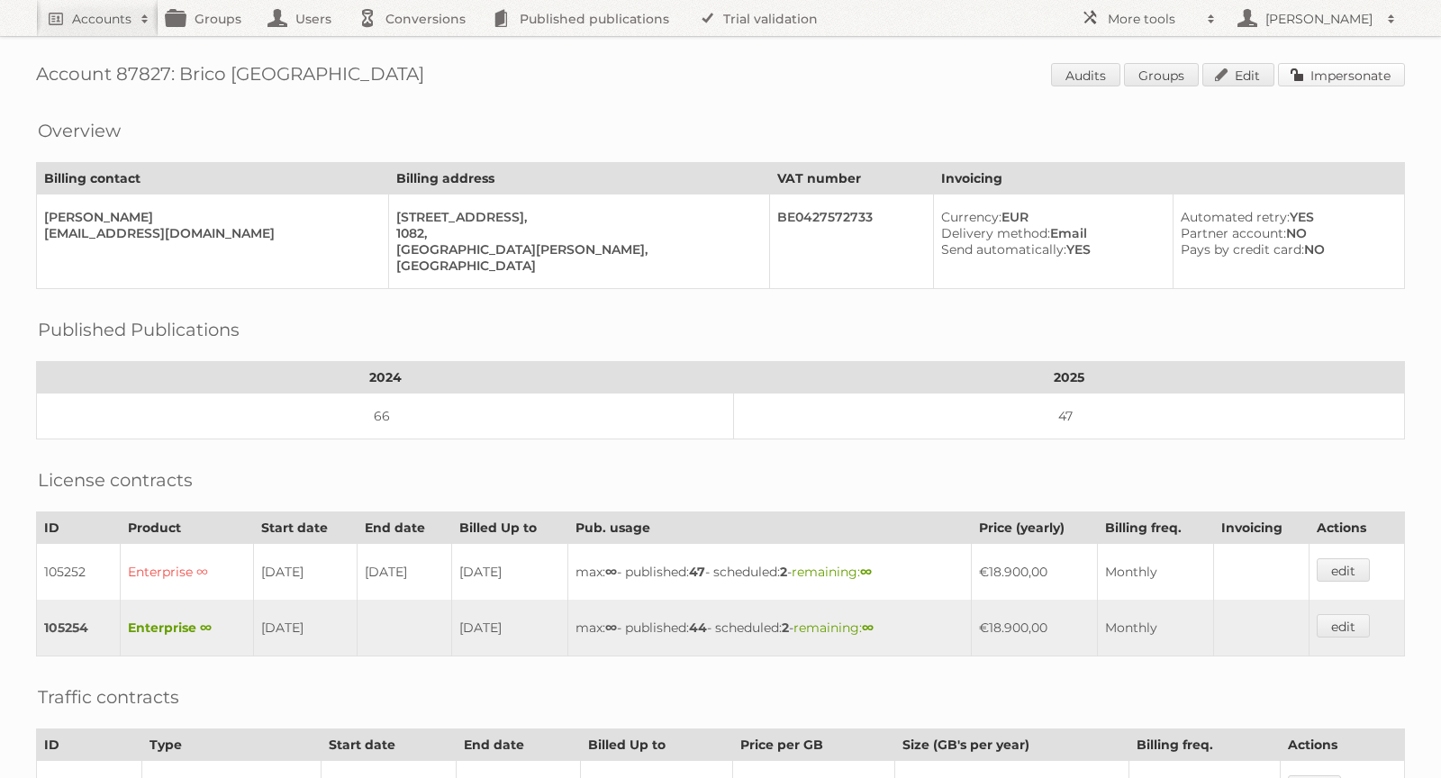
click at [1364, 75] on link "Impersonate" at bounding box center [1341, 74] width 127 height 23
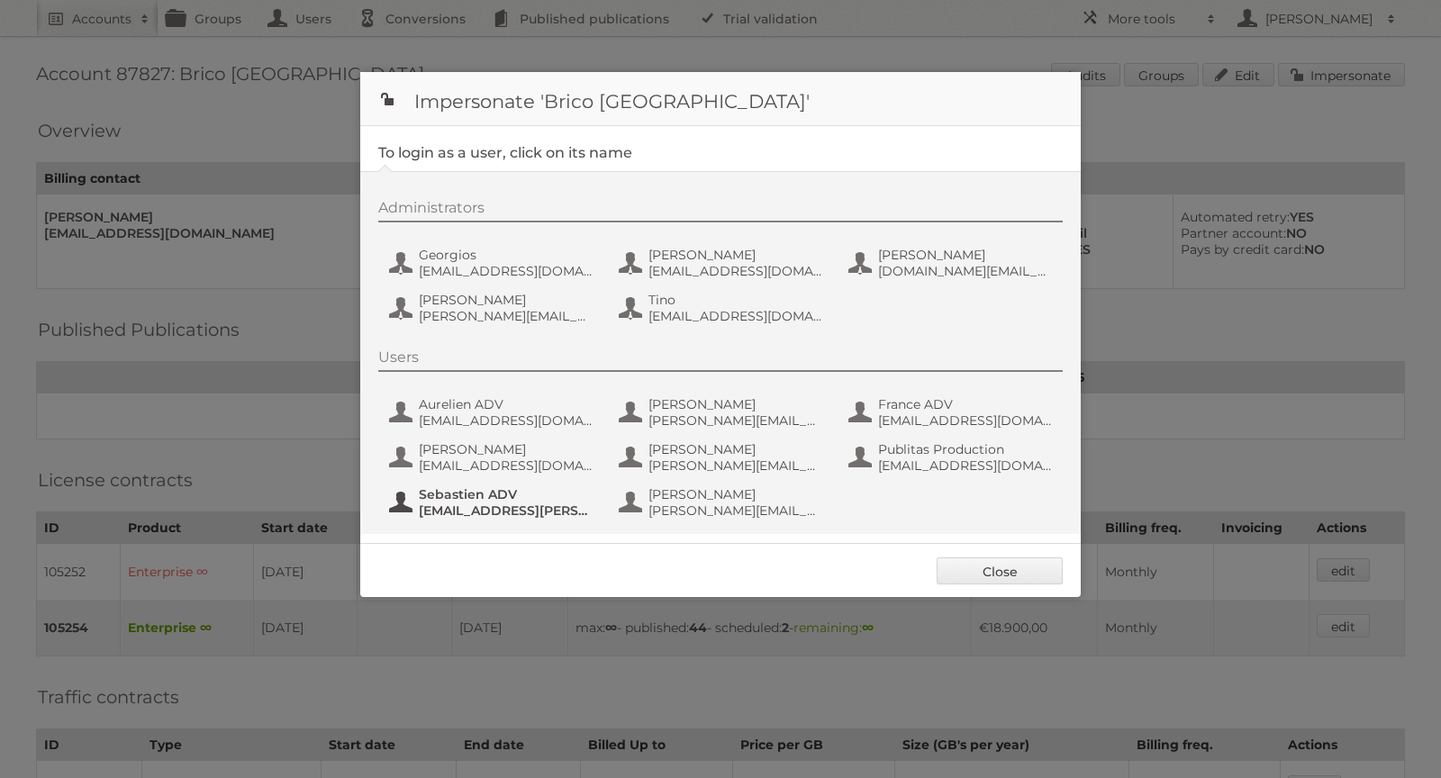
click at [473, 507] on span "sebastien.adam@advertype.be" at bounding box center [506, 510] width 175 height 16
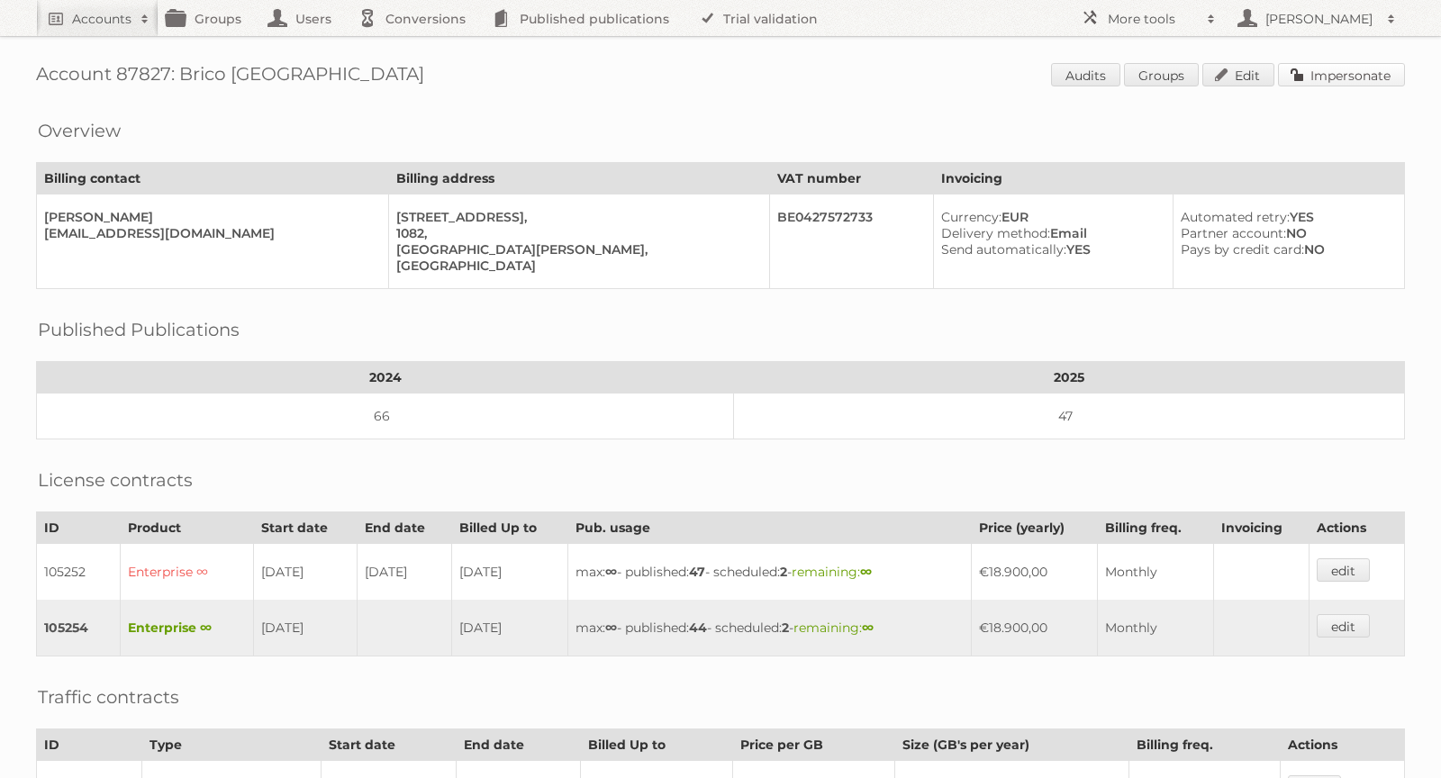
click at [1373, 66] on link "Impersonate" at bounding box center [1341, 74] width 127 height 23
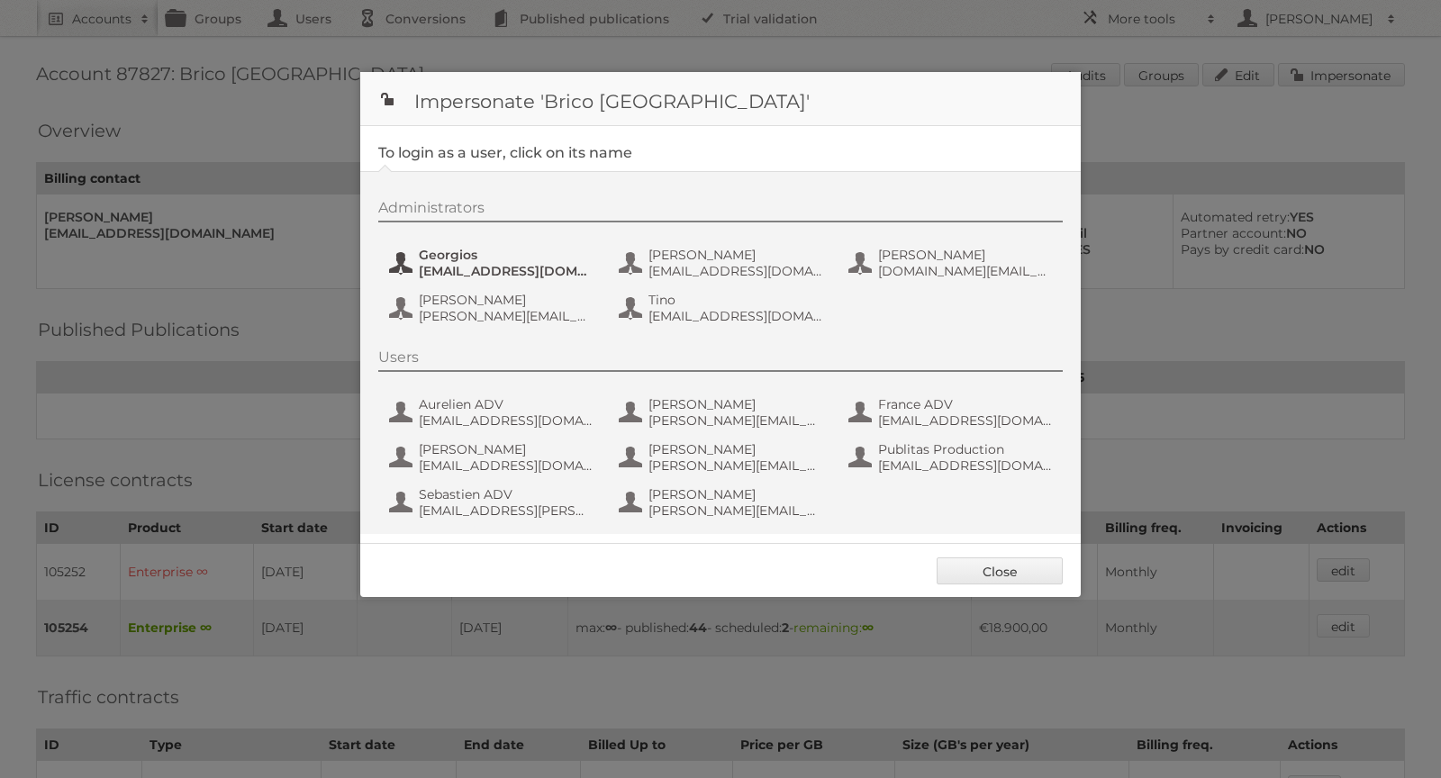
click at [463, 255] on span "Georgios" at bounding box center [506, 255] width 175 height 16
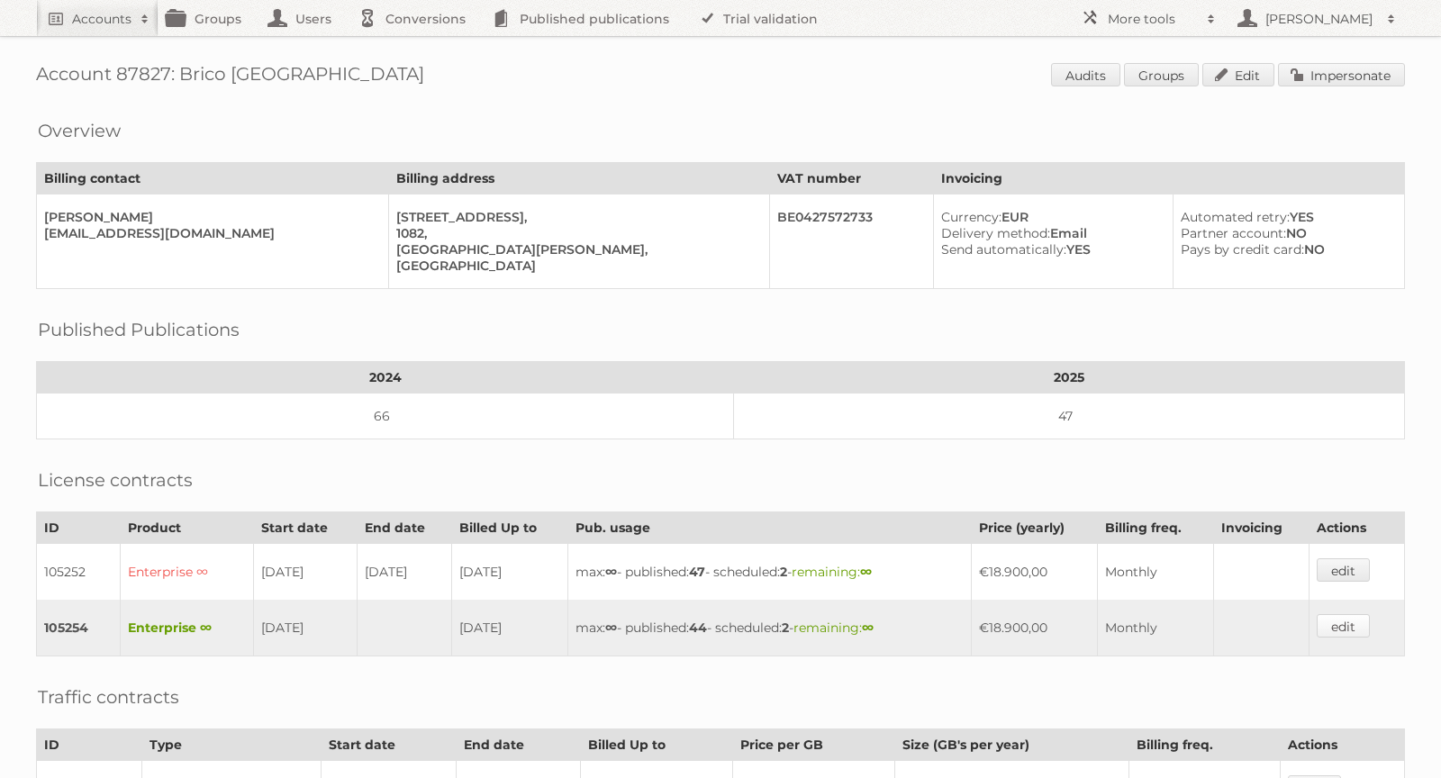
click at [1363, 614] on link "edit" at bounding box center [1342, 625] width 53 height 23
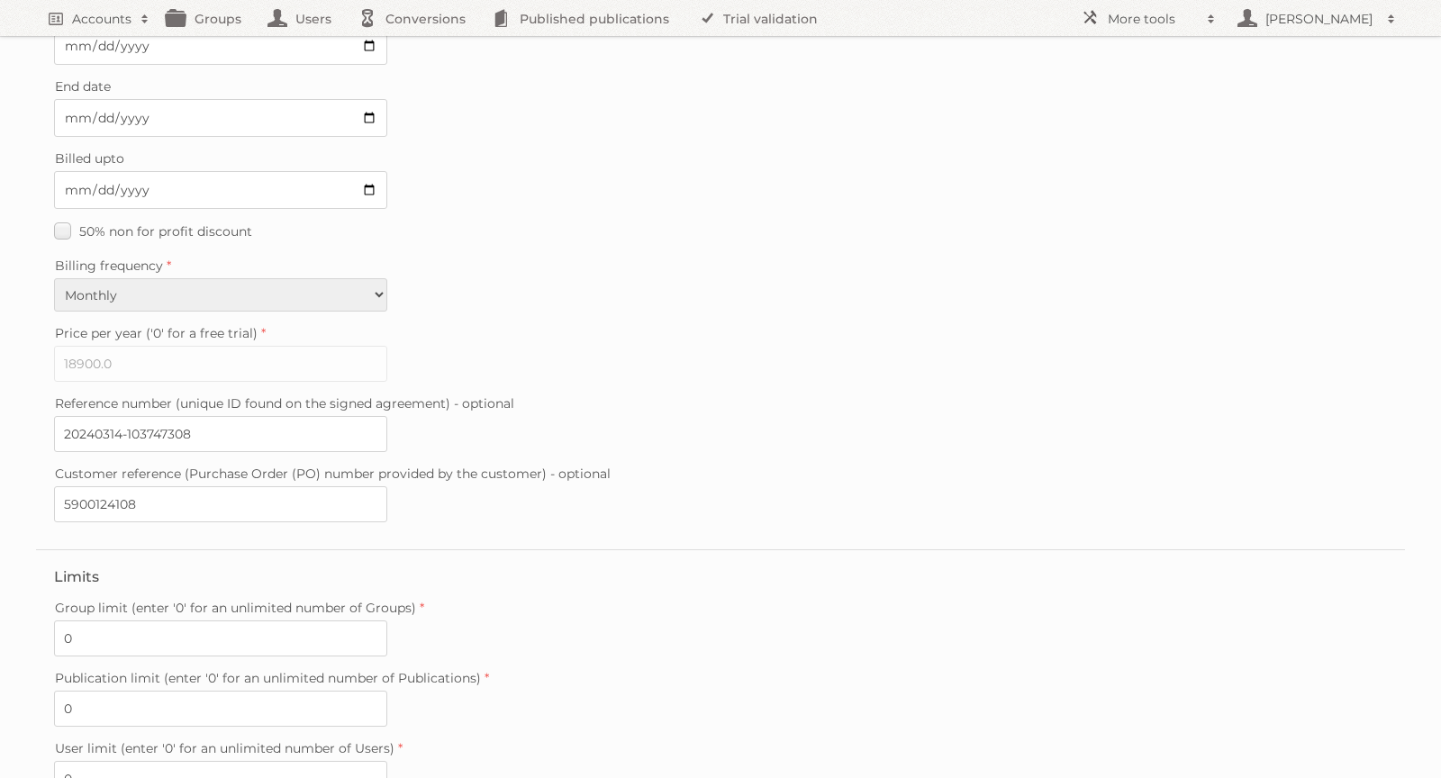
scroll to position [358, 0]
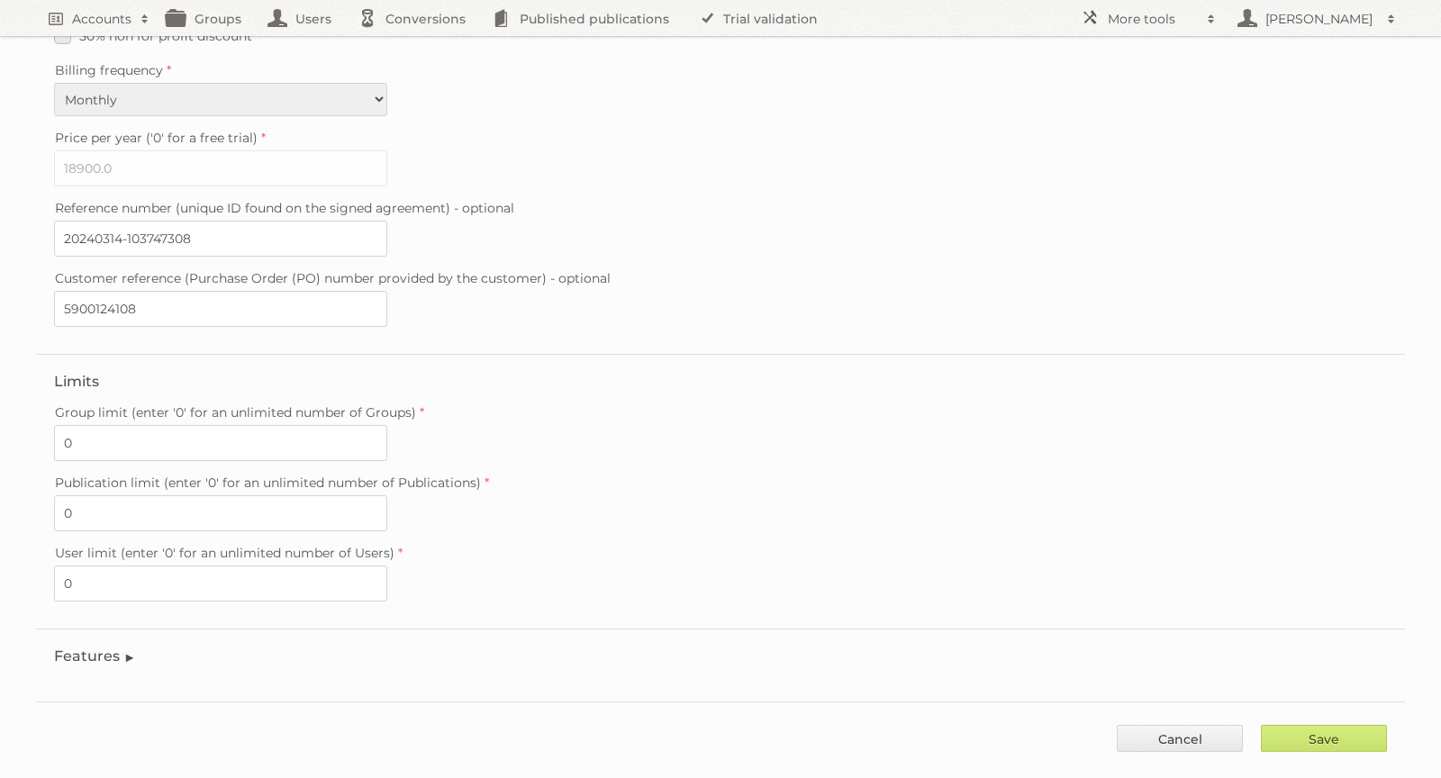
click at [122, 647] on legend "Features" at bounding box center [95, 655] width 82 height 17
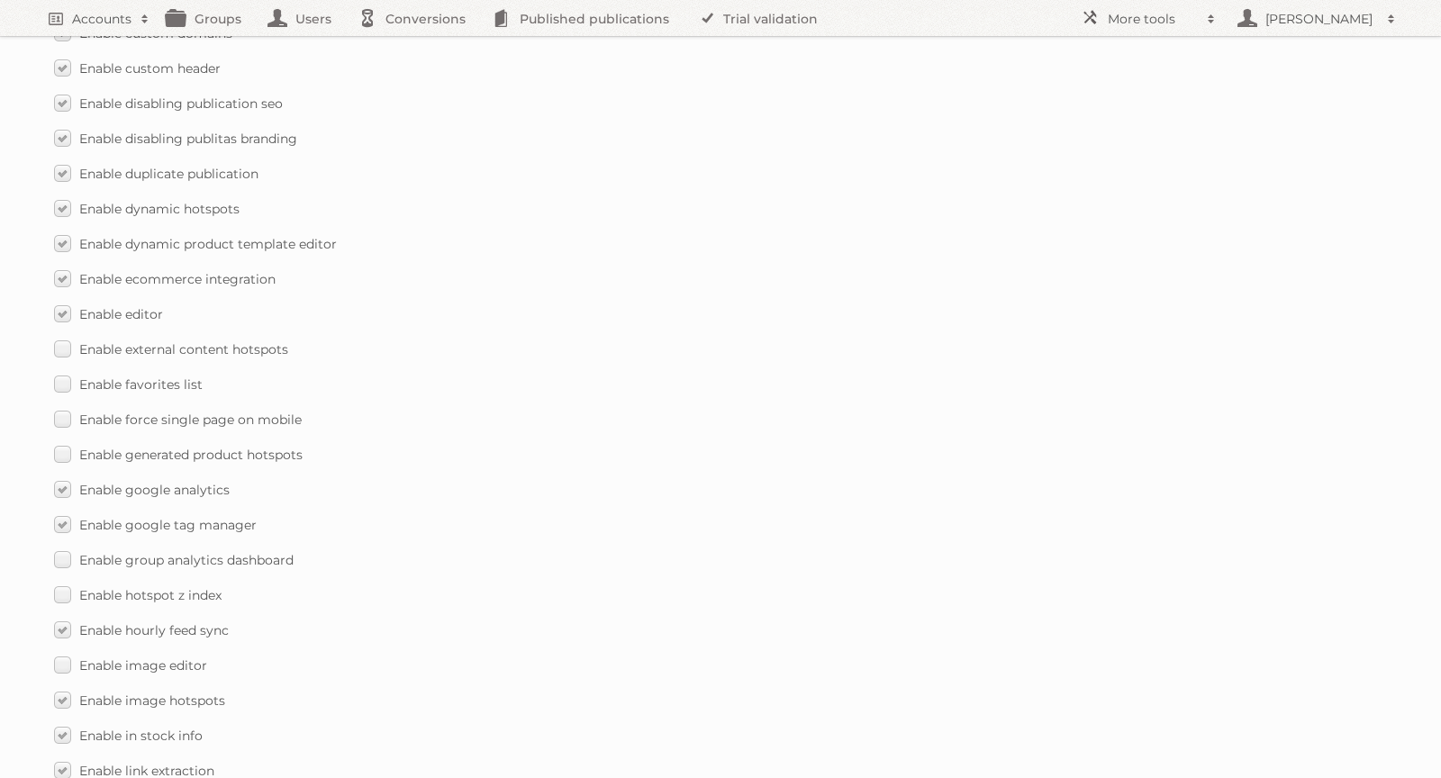
scroll to position [1402, 0]
click at [70, 579] on label "Enable hotspot z index" at bounding box center [137, 592] width 167 height 26
click at [0, 0] on input "Enable hotspot z index" at bounding box center [0, 0] width 0 height 0
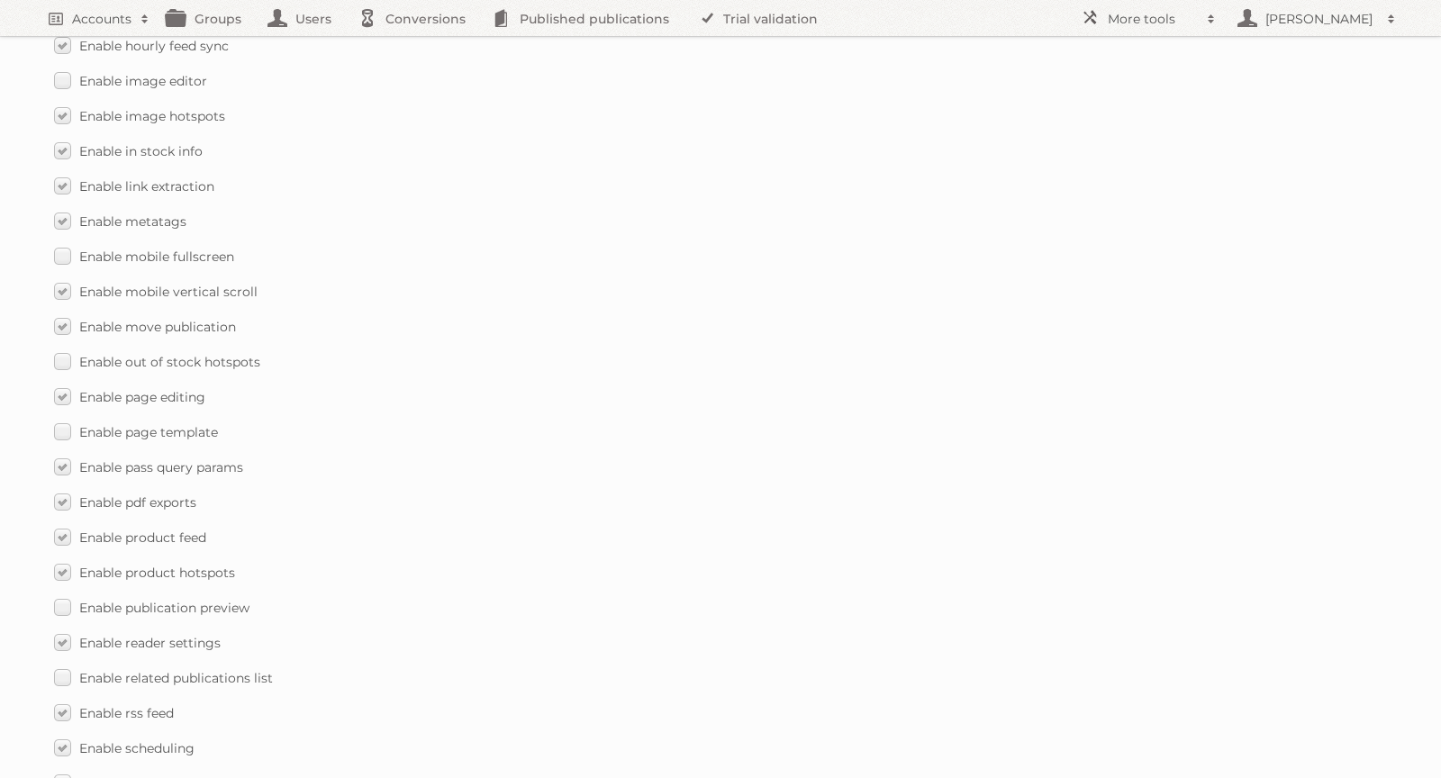
scroll to position [2501, 0]
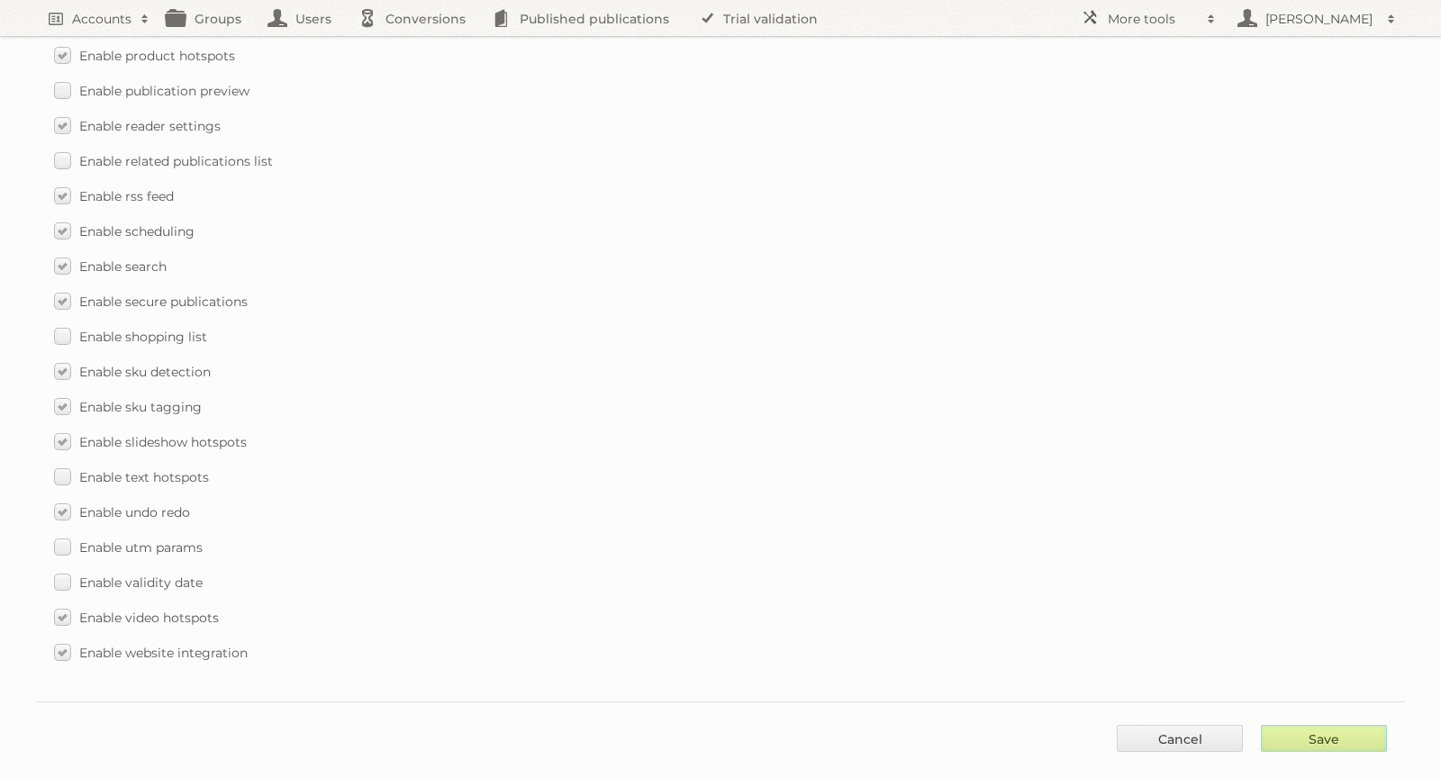
click at [1306, 725] on input "Save" at bounding box center [1324, 738] width 126 height 27
type input "..."
